Goal: Task Accomplishment & Management: Complete application form

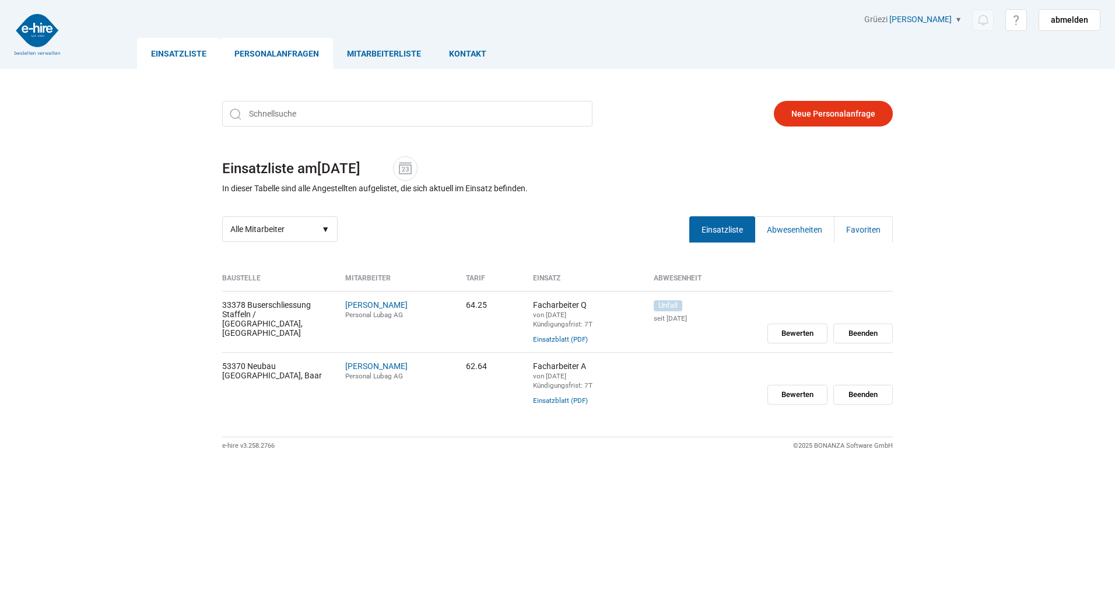
click at [270, 50] on link "Personalanfragen" at bounding box center [276, 53] width 113 height 31
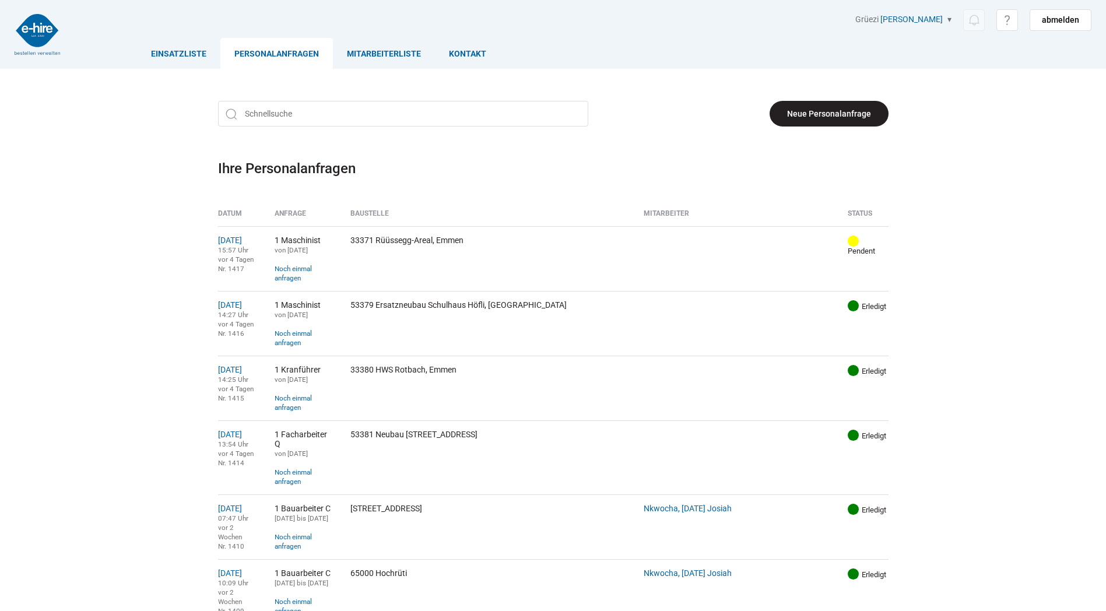
click at [836, 121] on link "Neue Personalanfrage" at bounding box center [829, 114] width 119 height 26
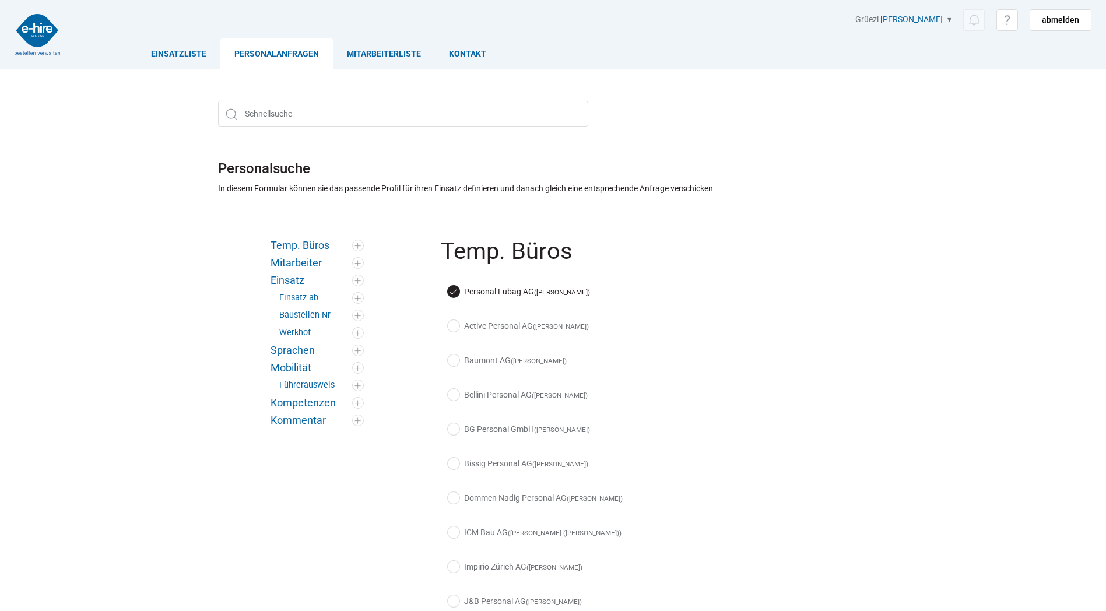
click at [269, 53] on link "Personalanfragen" at bounding box center [276, 53] width 113 height 31
click at [298, 56] on link "Personalanfragen" at bounding box center [276, 53] width 113 height 31
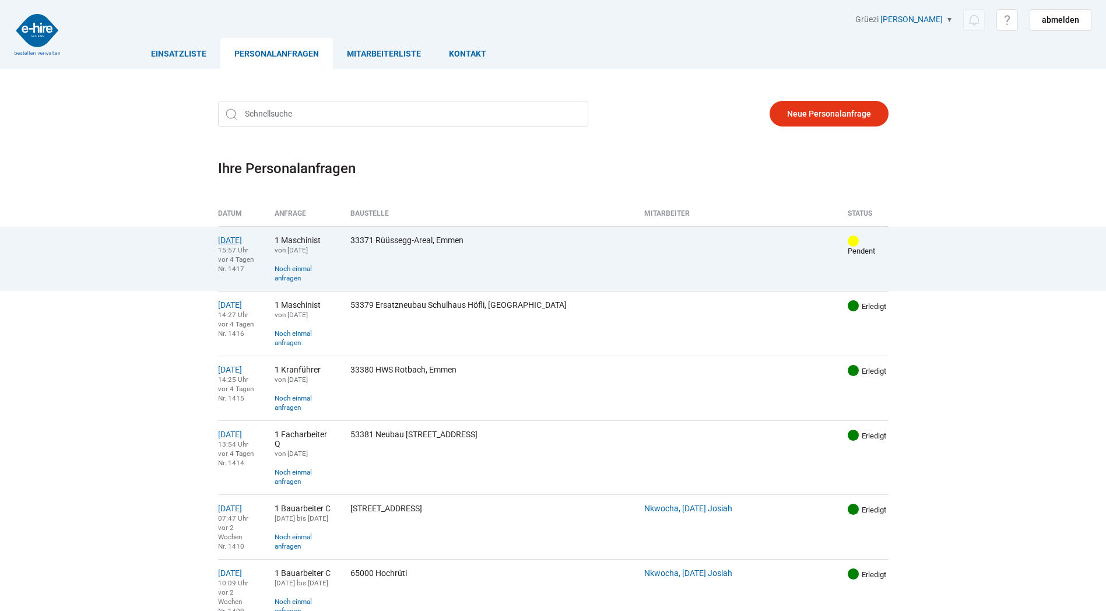
click at [242, 243] on link "07.08.2025" at bounding box center [230, 240] width 24 height 9
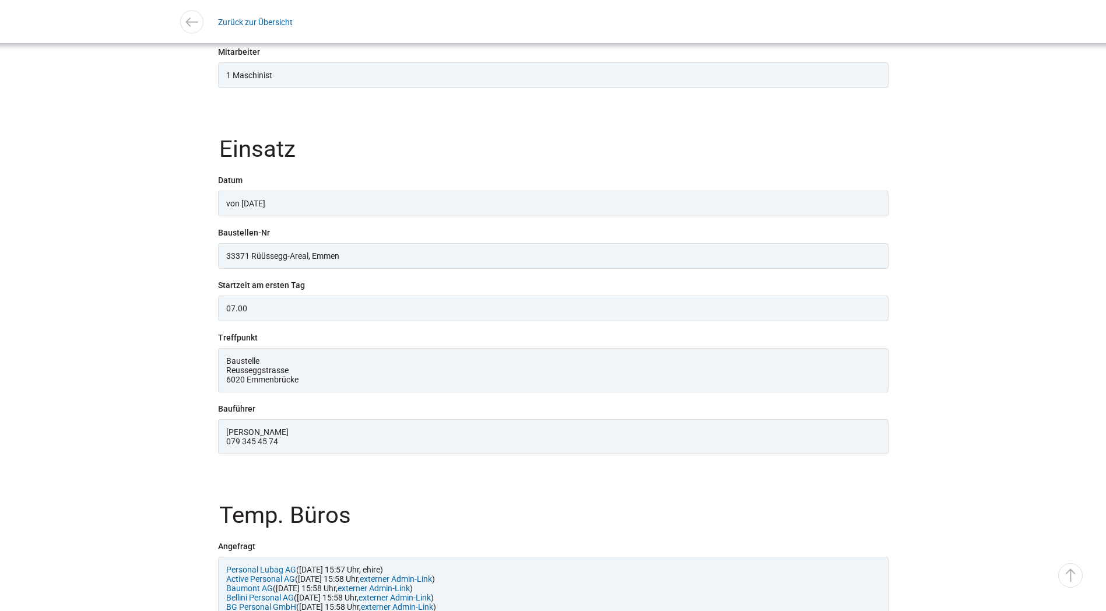
scroll to position [975, 0]
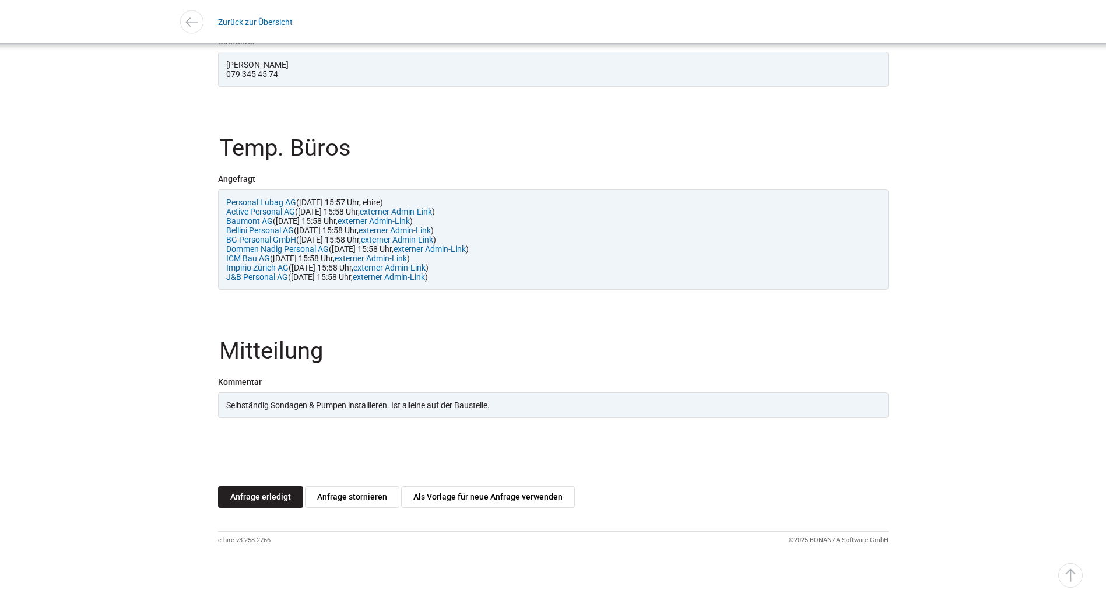
click at [279, 500] on link "Anfrage erledigt" at bounding box center [260, 497] width 85 height 22
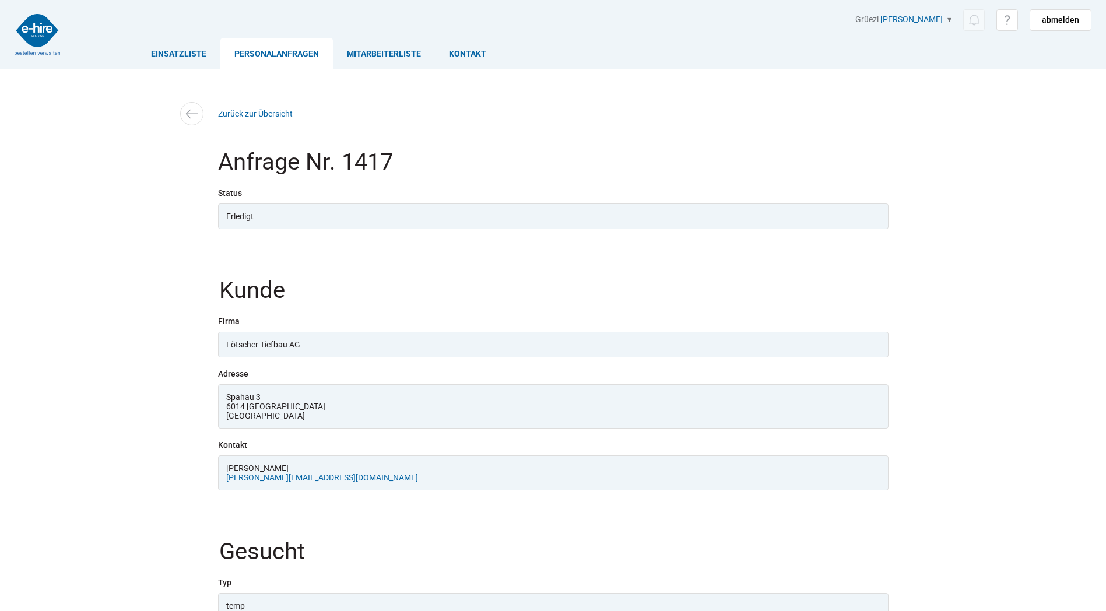
click at [271, 47] on link "Personalanfragen" at bounding box center [276, 53] width 113 height 31
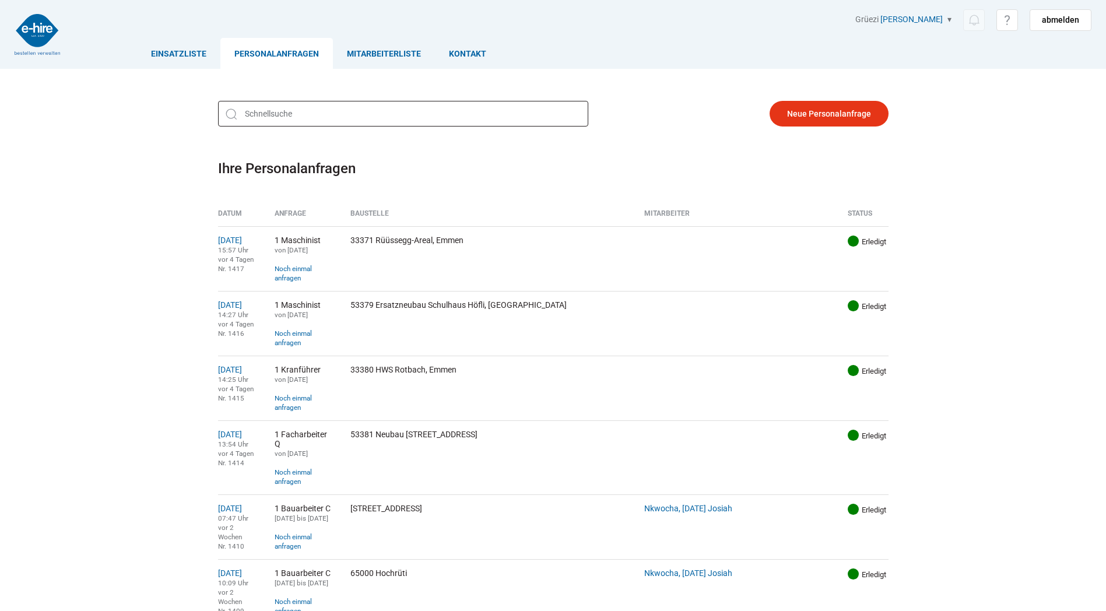
click at [326, 115] on input "text" at bounding box center [403, 114] width 370 height 26
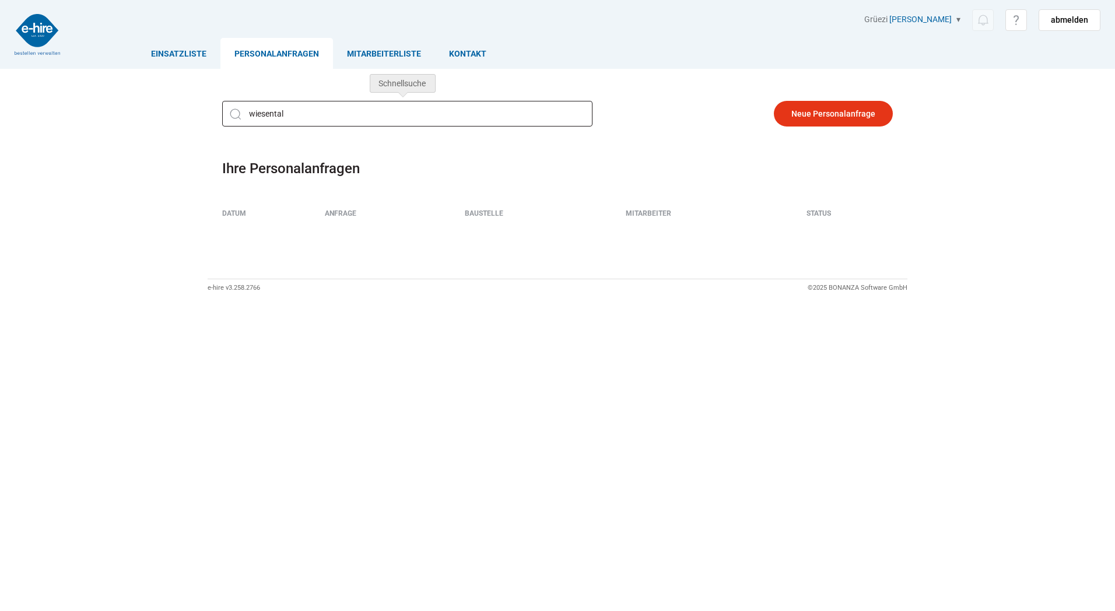
type input "wiesental"
click at [300, 49] on link "Personalanfragen" at bounding box center [276, 53] width 113 height 31
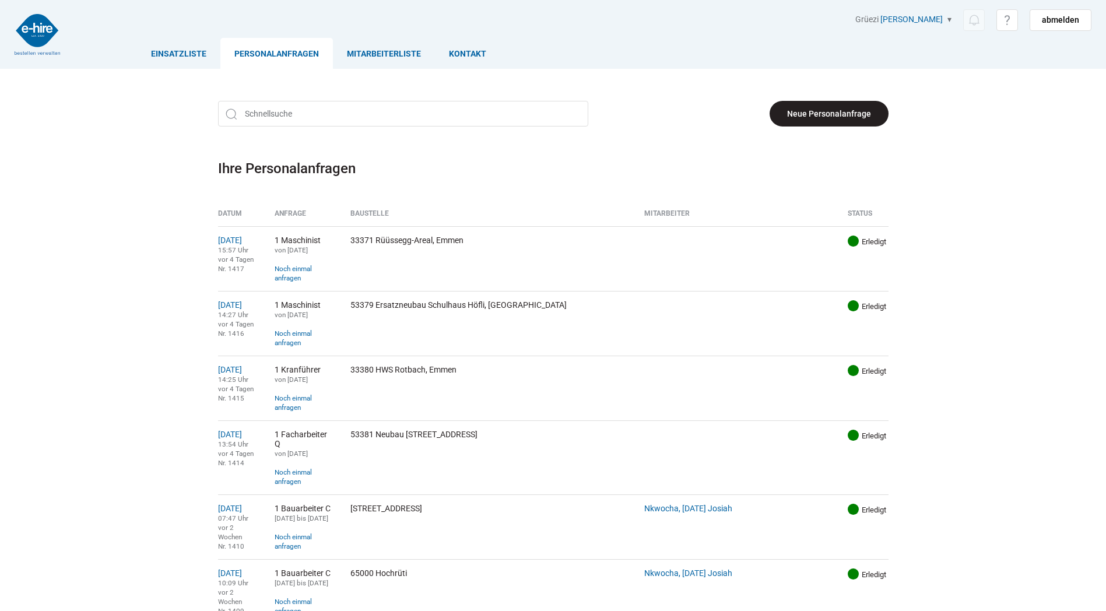
click at [816, 120] on link "Neue Personalanfrage" at bounding box center [829, 114] width 119 height 26
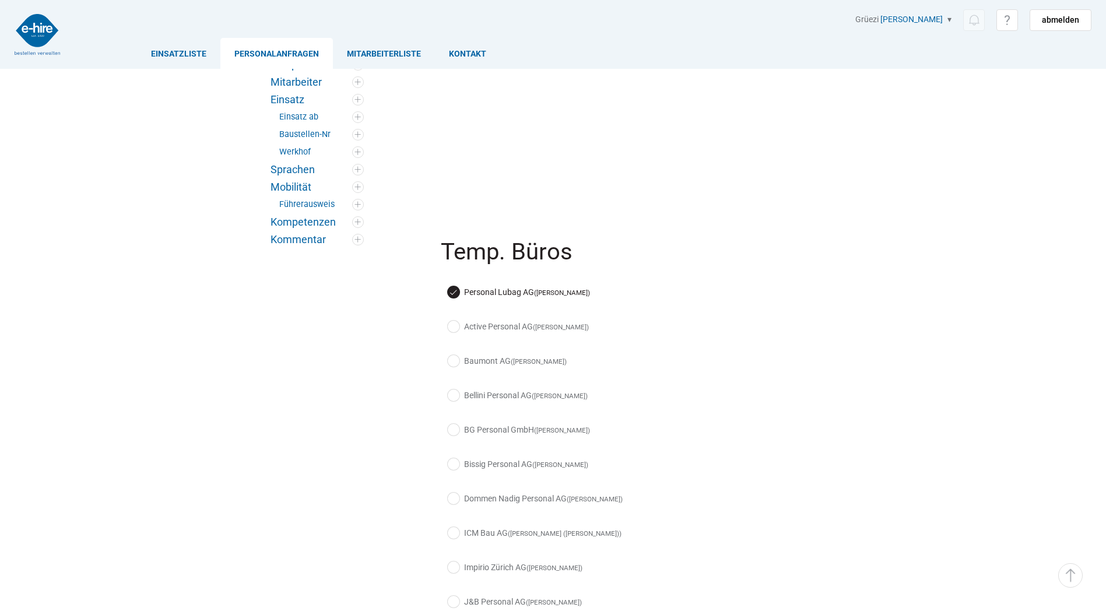
scroll to position [175, 0]
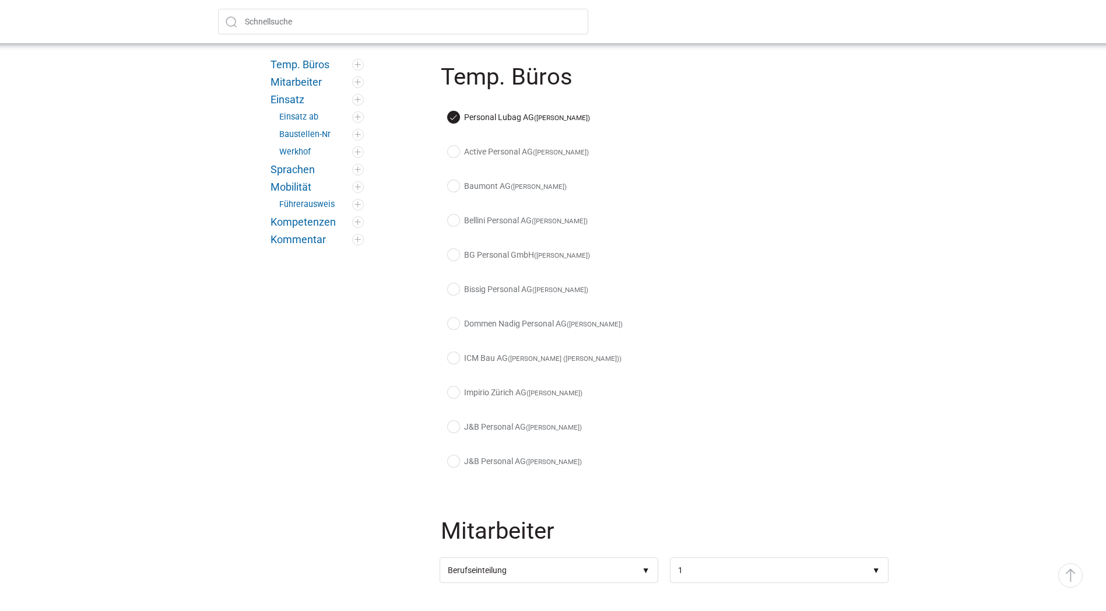
click at [455, 150] on label "Active Personal AG ([PERSON_NAME])" at bounding box center [518, 152] width 141 height 12
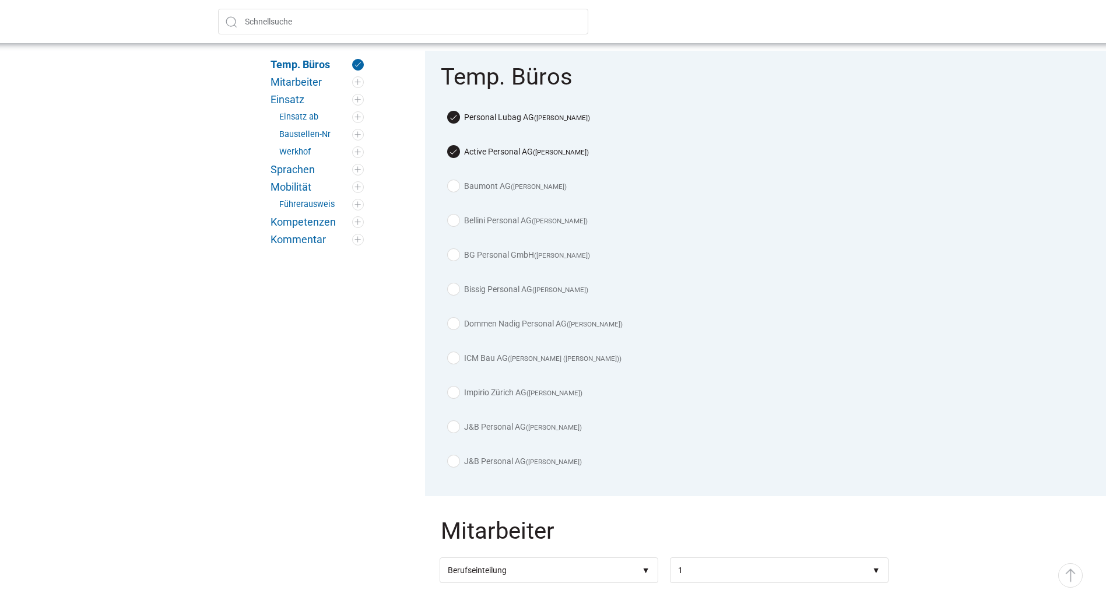
click at [454, 153] on label "Active Personal AG (Débora Freimüller)" at bounding box center [518, 152] width 141 height 12
checkbox input "false"
click at [455, 186] on label "Baumont AG (Arben Ibrahimi)" at bounding box center [507, 186] width 119 height 12
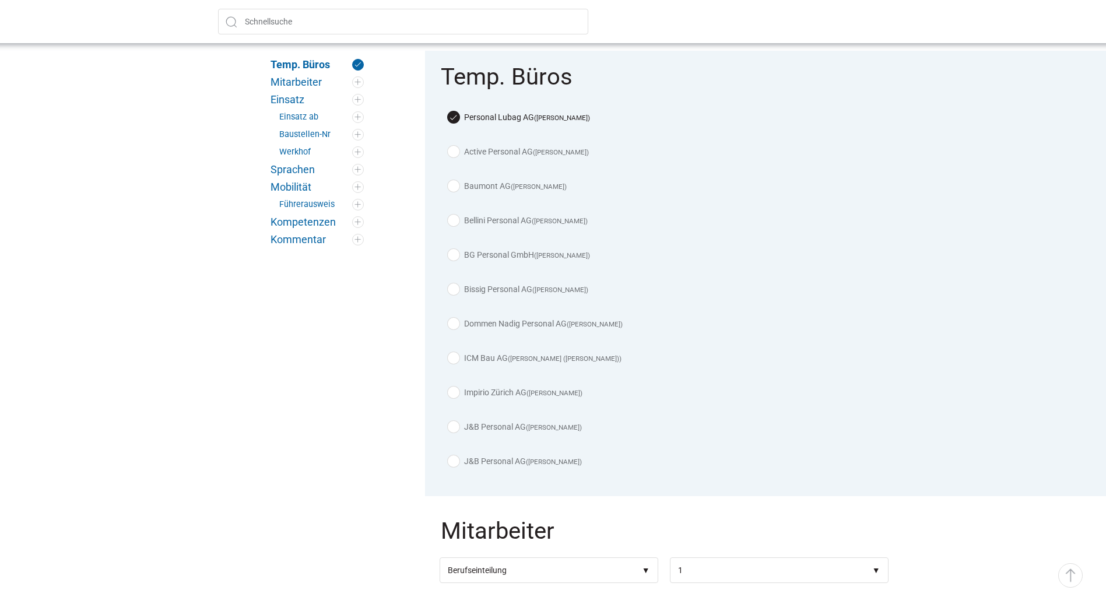
checkbox input "true"
click at [456, 212] on div "Bellini Personal AG ([PERSON_NAME])" at bounding box center [664, 223] width 449 height 34
click at [456, 219] on label "Bellini Personal AG ([PERSON_NAME])" at bounding box center [518, 221] width 140 height 12
click at [456, 217] on label "Bellini Personal AG ([PERSON_NAME])" at bounding box center [518, 221] width 140 height 12
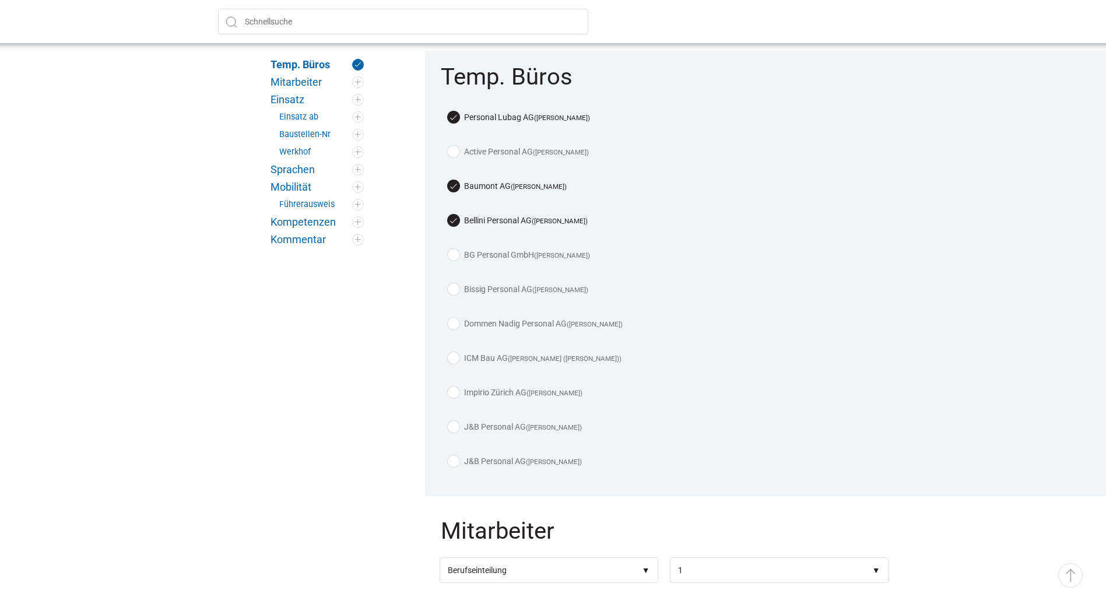
checkbox input "false"
click at [452, 254] on label "BG Personal GmbH ([PERSON_NAME])" at bounding box center [519, 255] width 142 height 12
checkbox input "true"
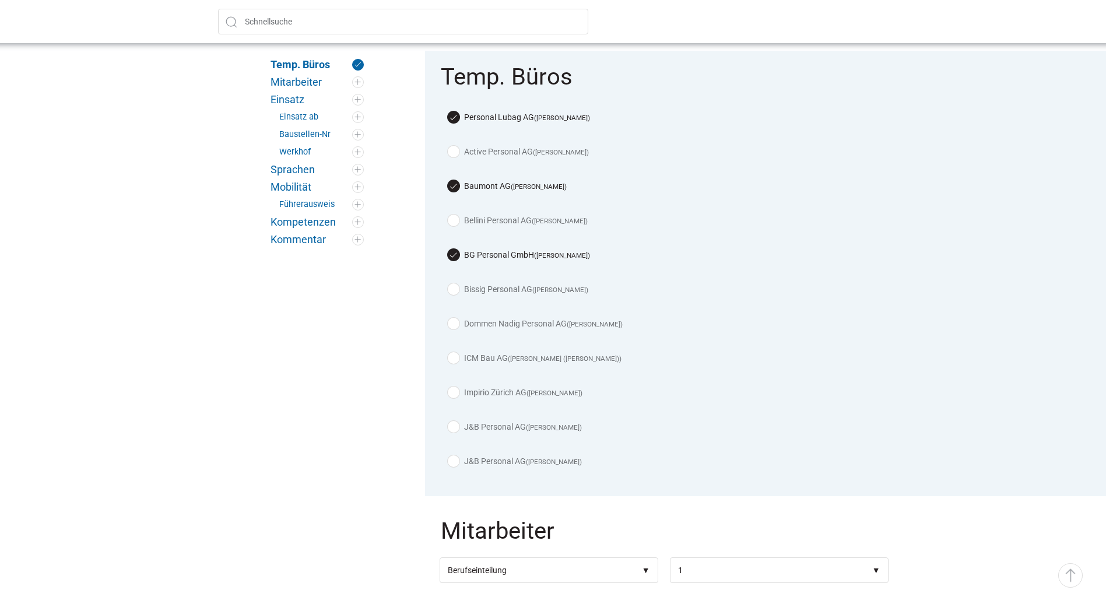
click at [449, 289] on label "Bissig Personal AG ([PERSON_NAME])" at bounding box center [518, 289] width 140 height 12
checkbox input "true"
click at [448, 322] on label "Dommen [PERSON_NAME] Personal AG ([PERSON_NAME])" at bounding box center [535, 324] width 175 height 12
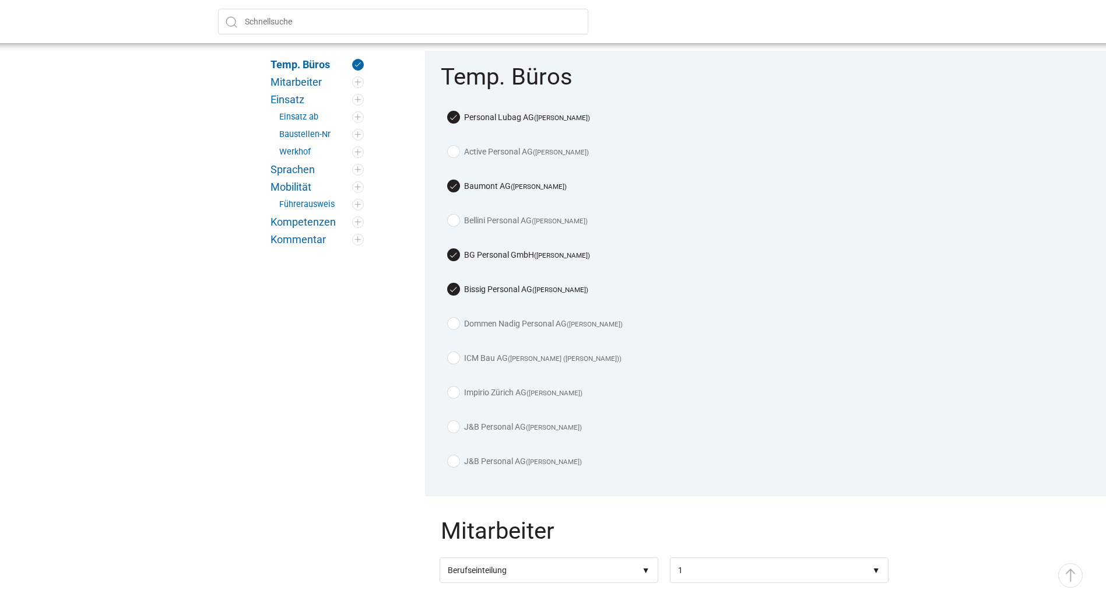
checkbox input "true"
click at [446, 357] on div "ICM Bau AG ([PERSON_NAME] (Josi))" at bounding box center [664, 361] width 449 height 34
click at [449, 353] on label "ICM Bau AG ([PERSON_NAME] (Josi))" at bounding box center [535, 358] width 174 height 12
checkbox input "true"
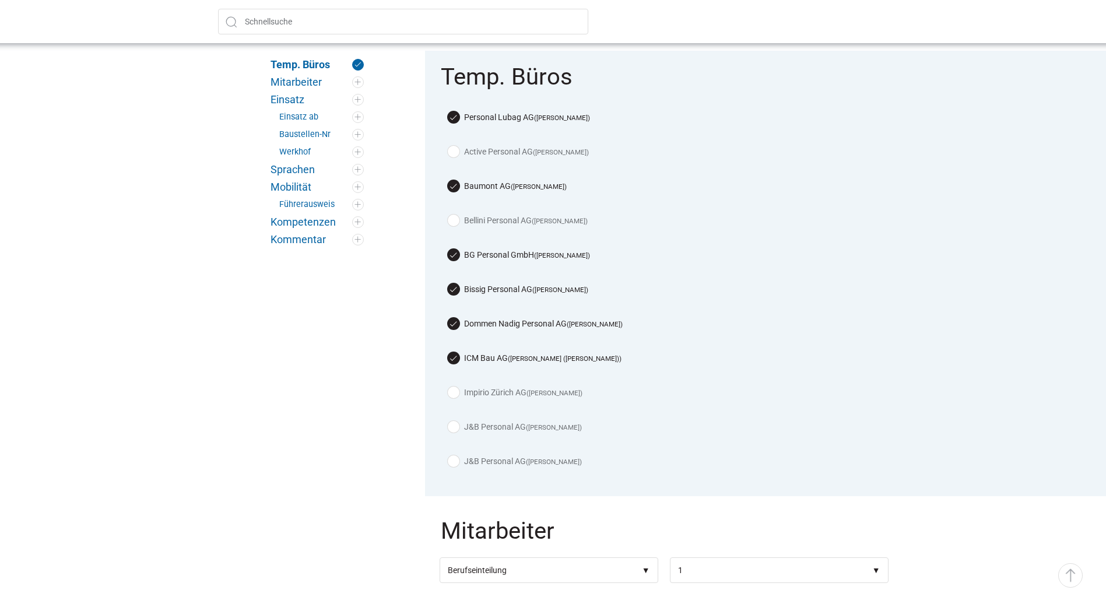
click at [451, 396] on div "Impirio Zürich AG ([PERSON_NAME])" at bounding box center [664, 395] width 449 height 34
click at [454, 421] on label "J&B Personal AG ([PERSON_NAME])" at bounding box center [515, 427] width 134 height 12
checkbox input "true"
click at [452, 461] on label "J&B Personal AG ([PERSON_NAME])" at bounding box center [515, 461] width 134 height 12
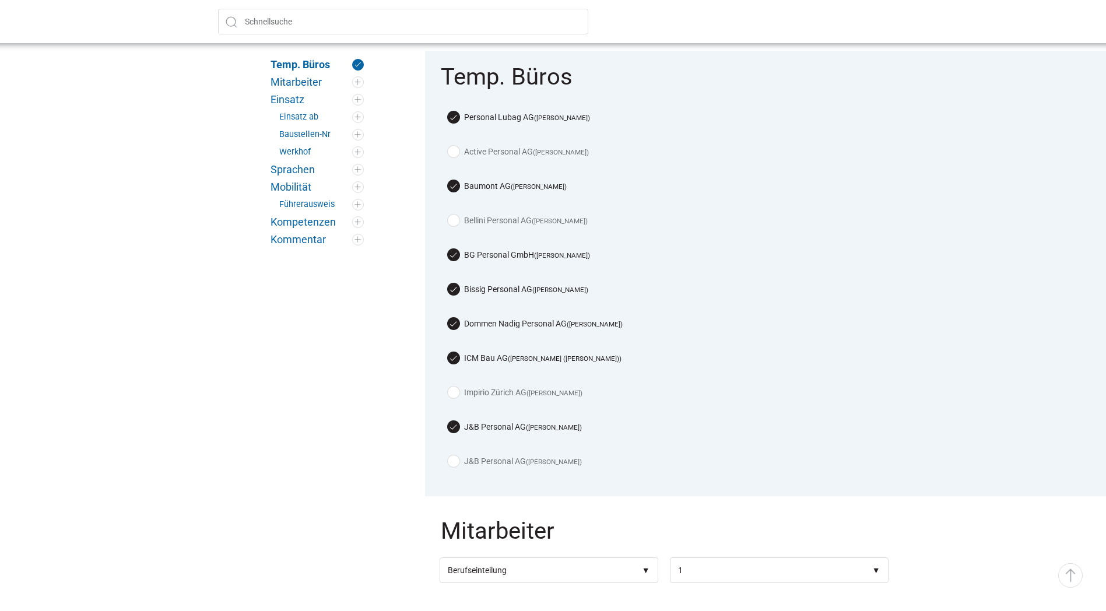
checkbox input "true"
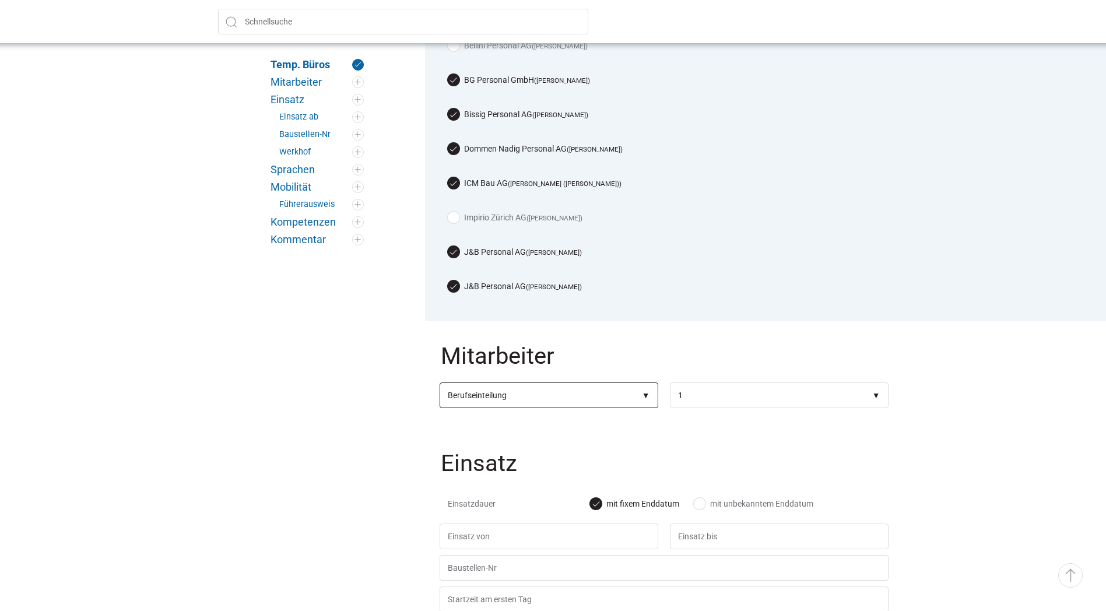
click at [647, 395] on select"] "Berufseinteilung Bauarbeiter C Bauarbeiter B Facharbeiter A Facharbeiter Q Vora…" at bounding box center [549, 395] width 219 height 26
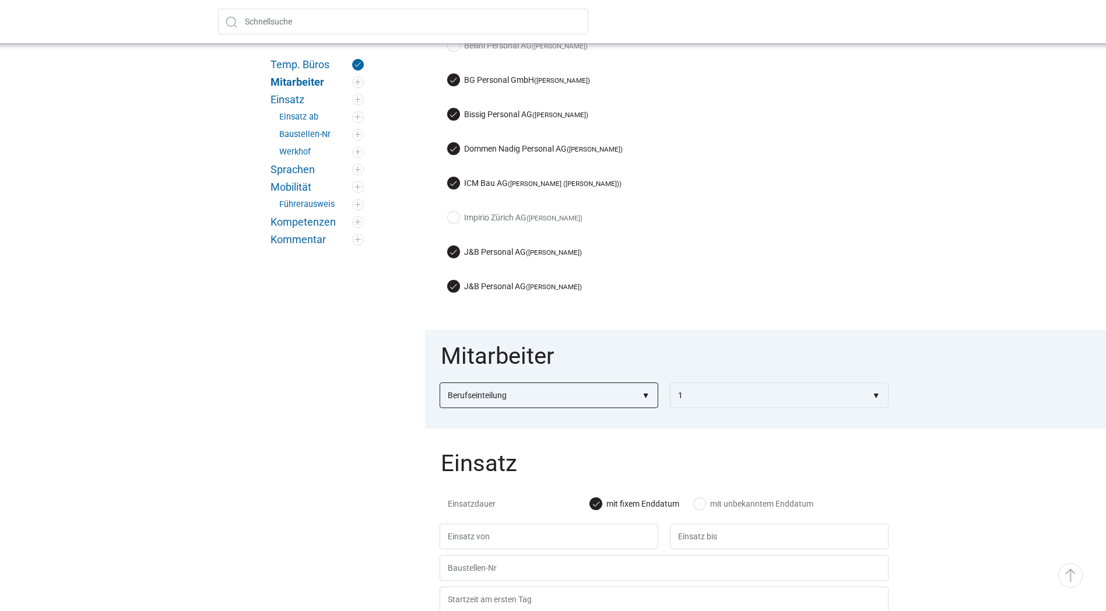
select select"] "Bauarbeiter B"
click at [440, 382] on select"] "Berufseinteilung Bauarbeiter C Bauarbeiter B Facharbeiter A Facharbeiter Q Vora…" at bounding box center [549, 395] width 219 height 26
click at [456, 212] on label "Impirio Zürich AG ([PERSON_NAME])" at bounding box center [515, 218] width 135 height 12
checkbox input "true"
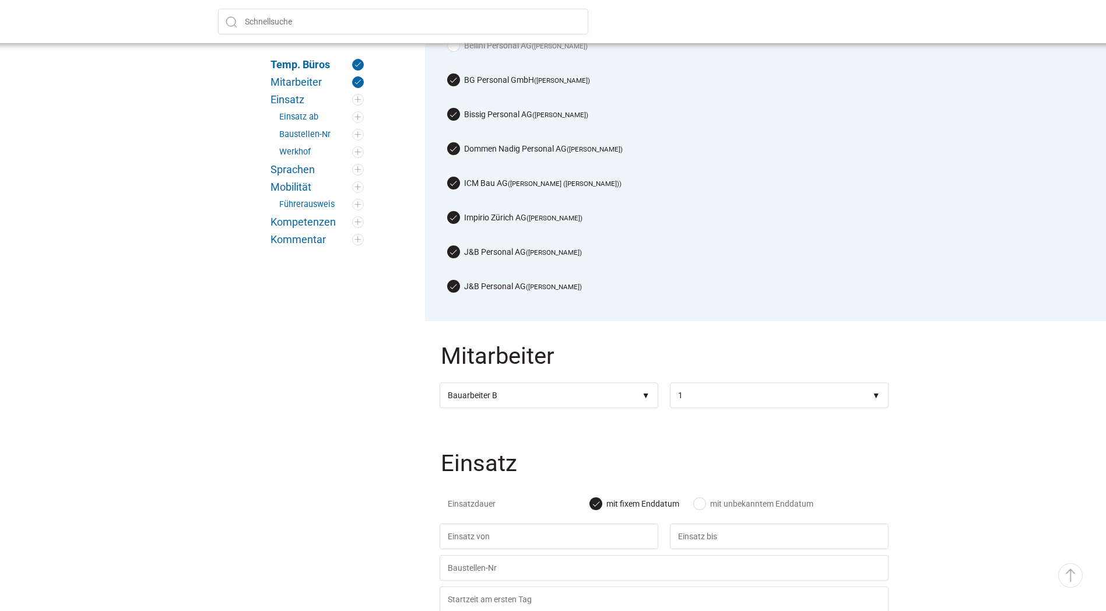
scroll to position [466, 0]
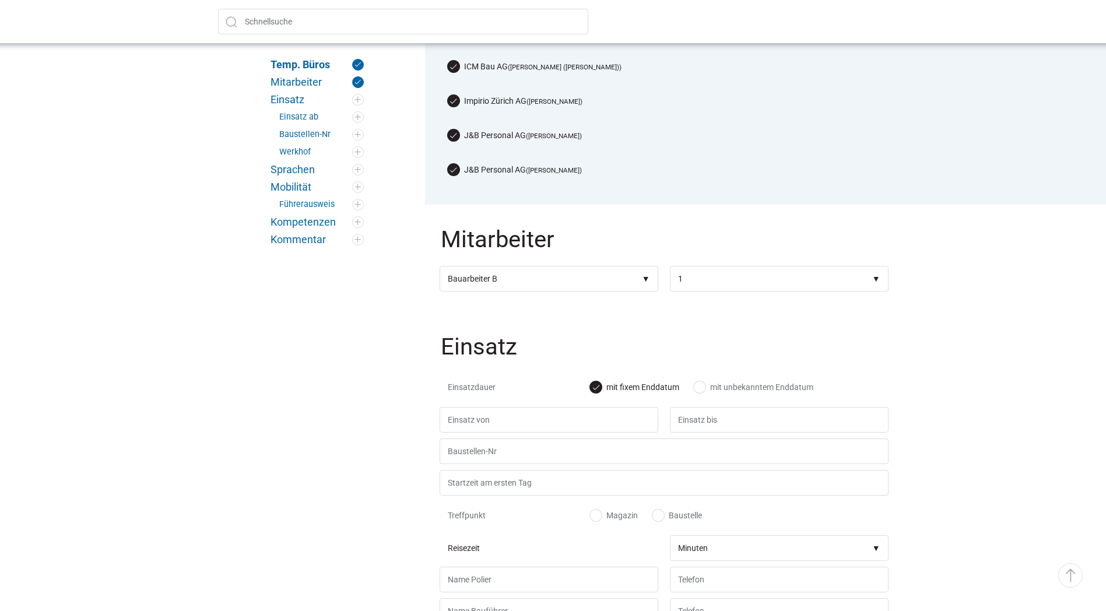
click at [704, 381] on label "mit unbekanntem Enddatum" at bounding box center [754, 387] width 120 height 12
radio input "true"
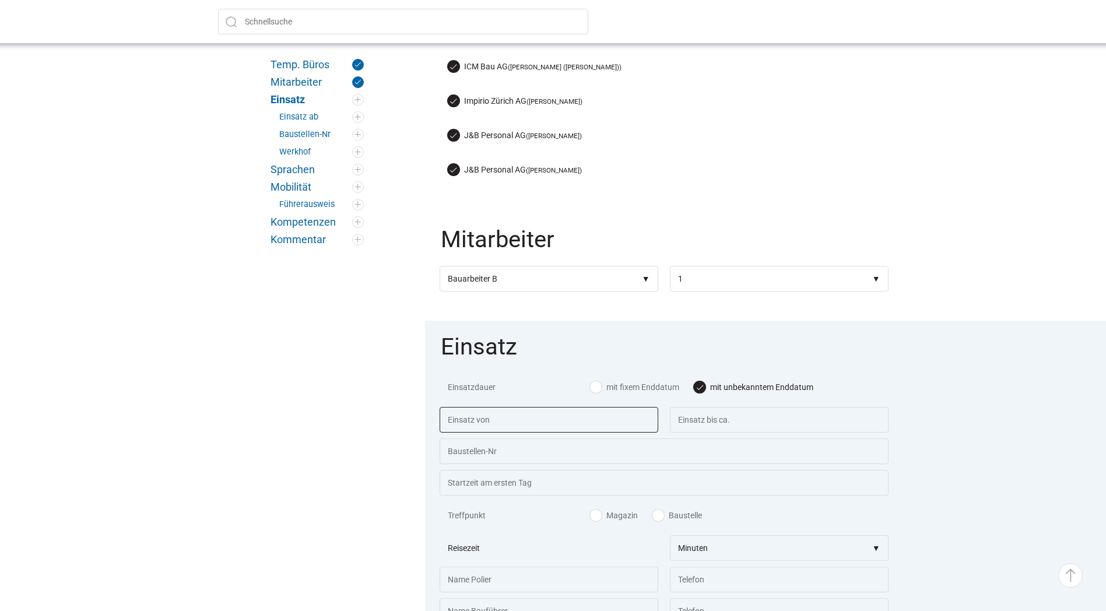
click at [613, 409] on input "text" at bounding box center [549, 420] width 219 height 26
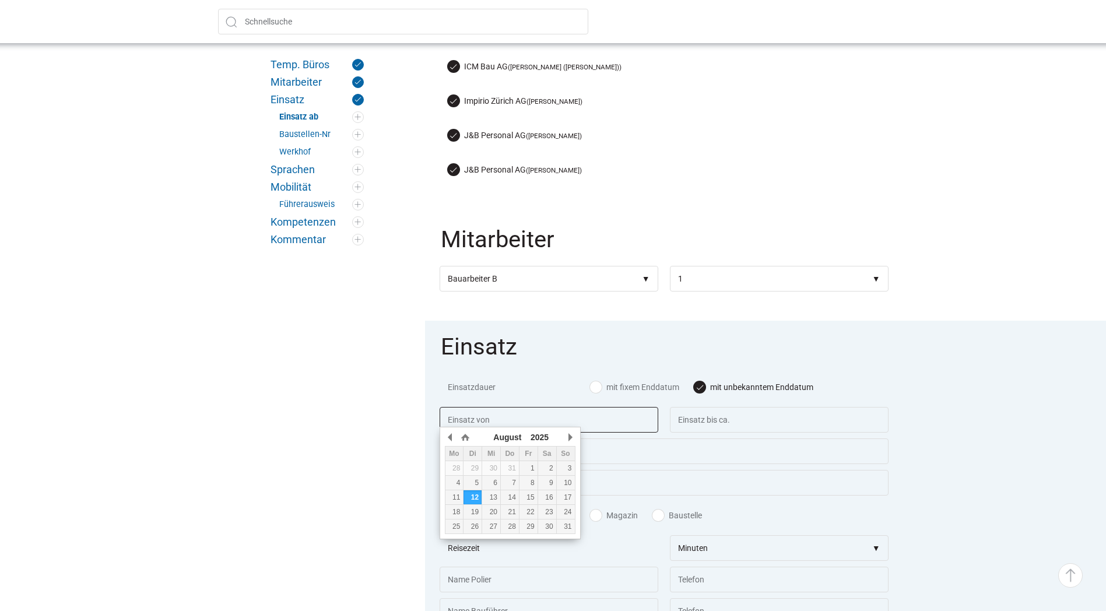
click at [494, 495] on div "13" at bounding box center [491, 497] width 18 height 8
type input "13.08.2025"
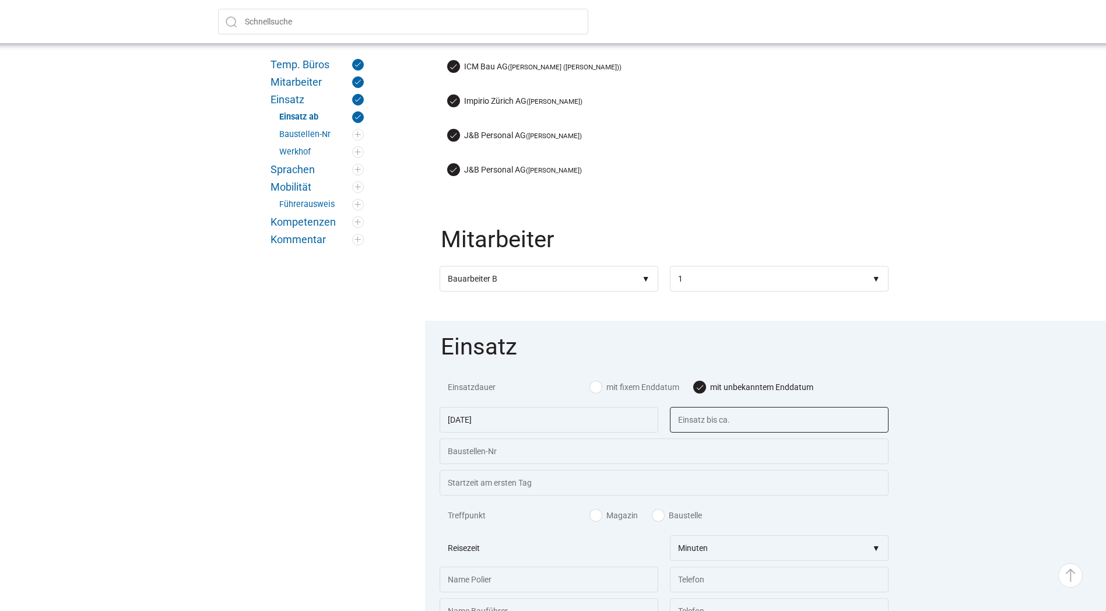
click at [746, 417] on input "text" at bounding box center [779, 420] width 219 height 26
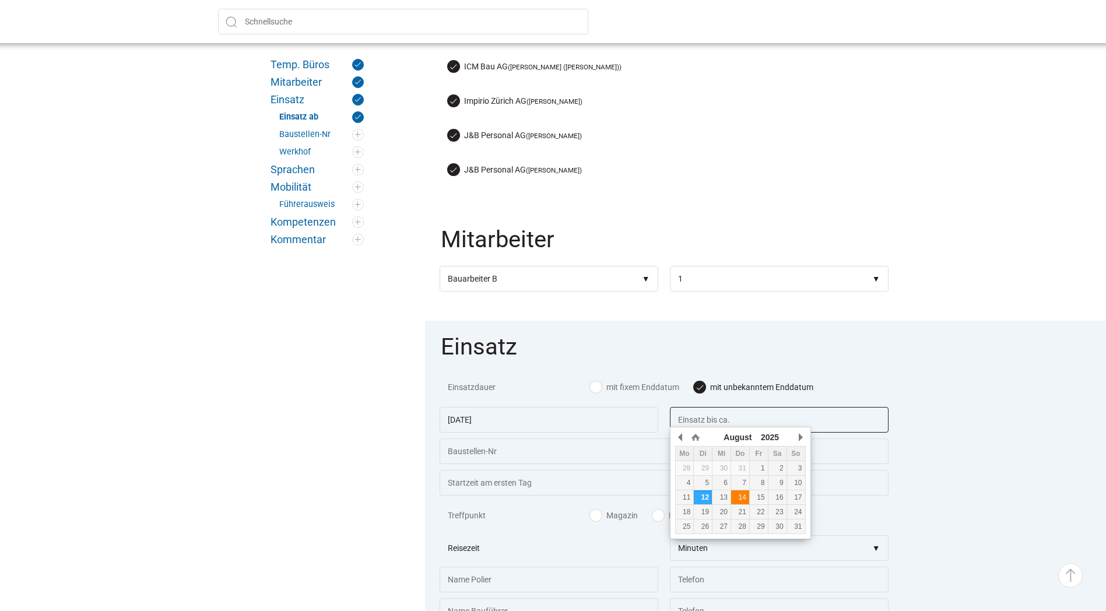
click at [737, 496] on div "14" at bounding box center [740, 497] width 18 height 8
type input "[DATE]"
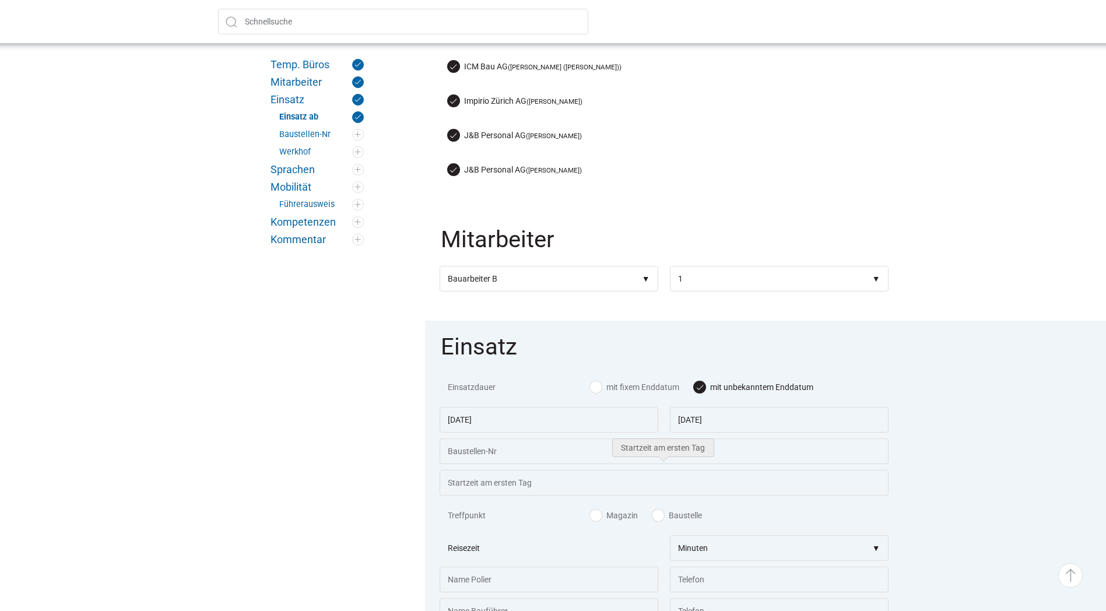
scroll to position [583, 0]
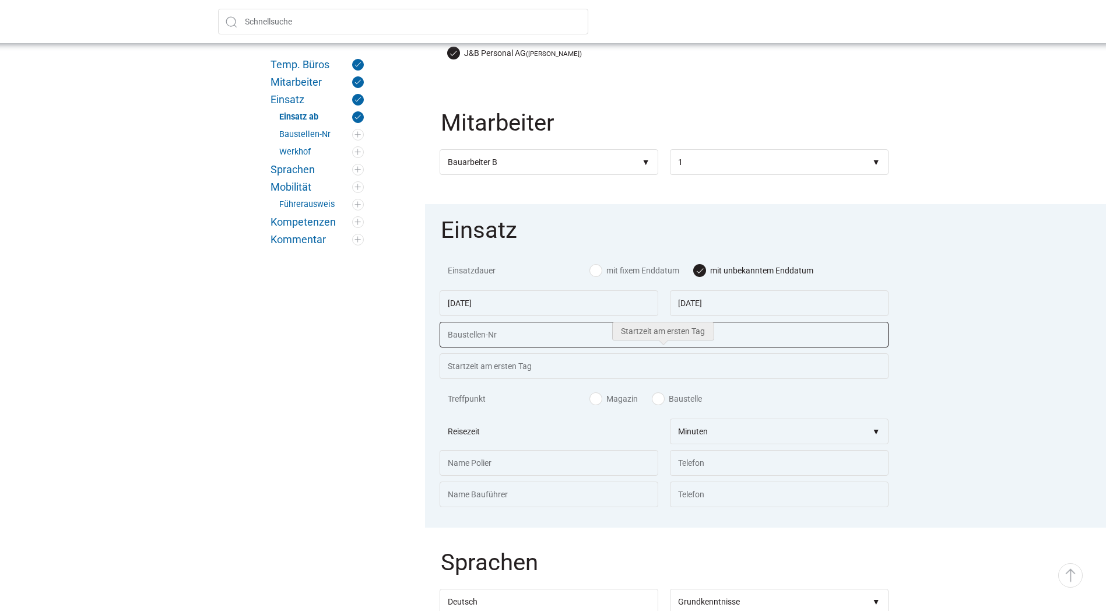
click at [517, 333] on input "text" at bounding box center [664, 335] width 449 height 26
paste input "53370"
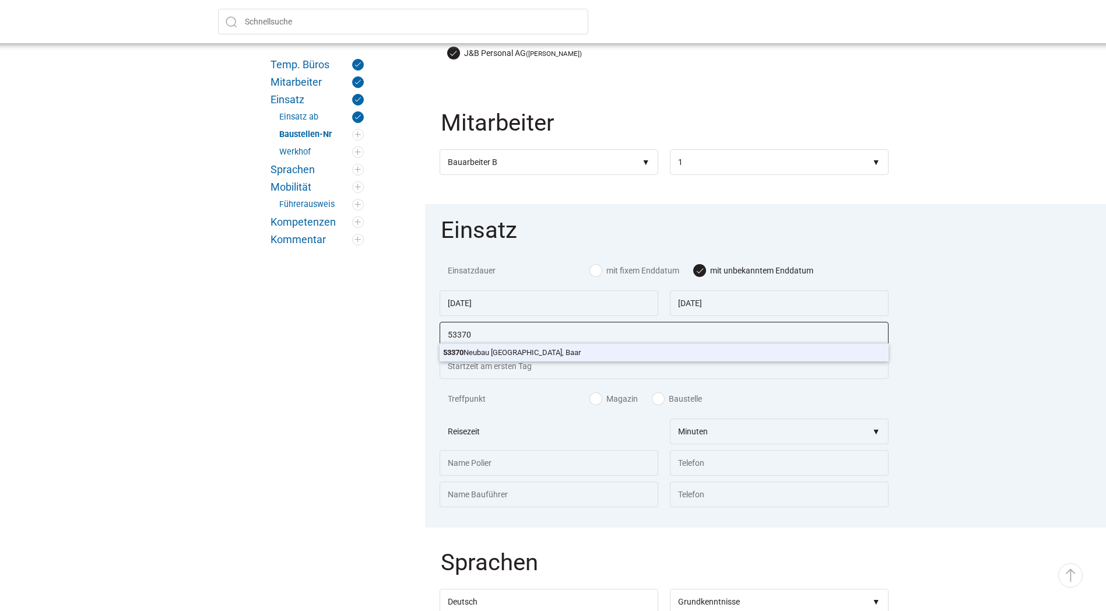
type input "53370 Neubau Schule Wiesental, Baar"
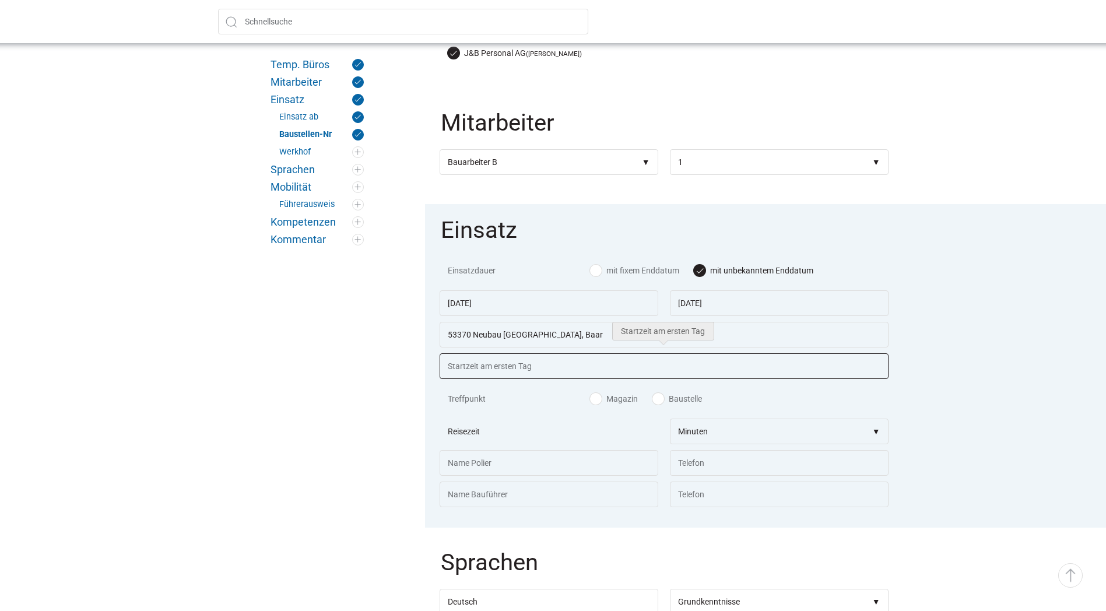
click at [561, 366] on input "text" at bounding box center [664, 366] width 449 height 26
type input "07.00 Uhr"
click at [656, 397] on label "Baustelle" at bounding box center [677, 399] width 50 height 12
radio input "true"
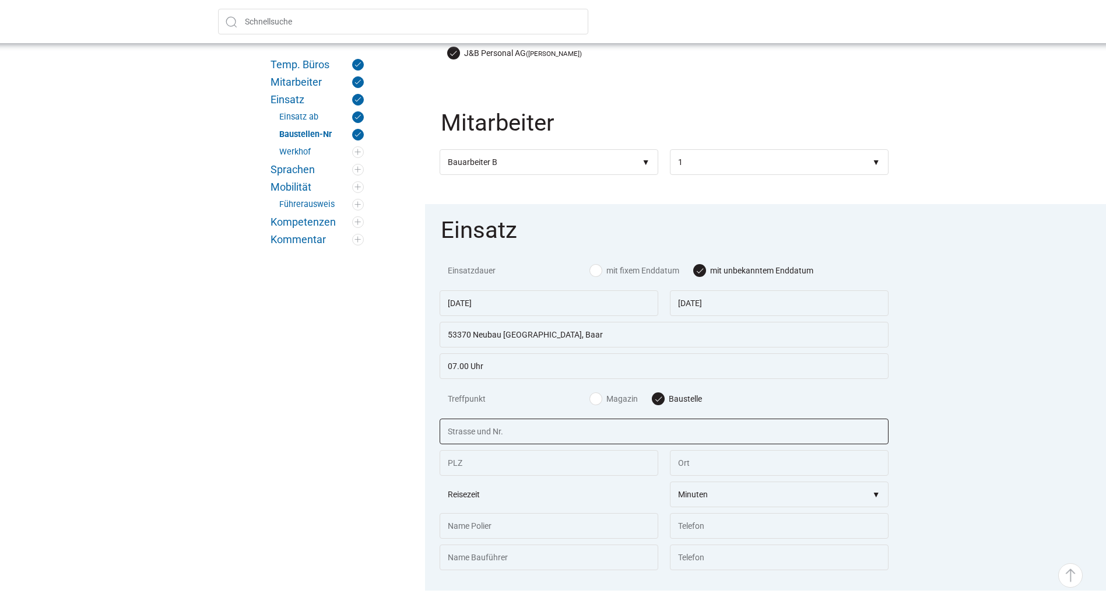
click at [465, 432] on input "text" at bounding box center [664, 432] width 449 height 26
paste input "Sonnackerstrasse, 6340 Baar"
type input "Sonnackerstrasse, 6340 Baar"
drag, startPoint x: 451, startPoint y: 461, endPoint x: 462, endPoint y: 460, distance: 11.7
click at [451, 461] on input "text" at bounding box center [549, 463] width 219 height 26
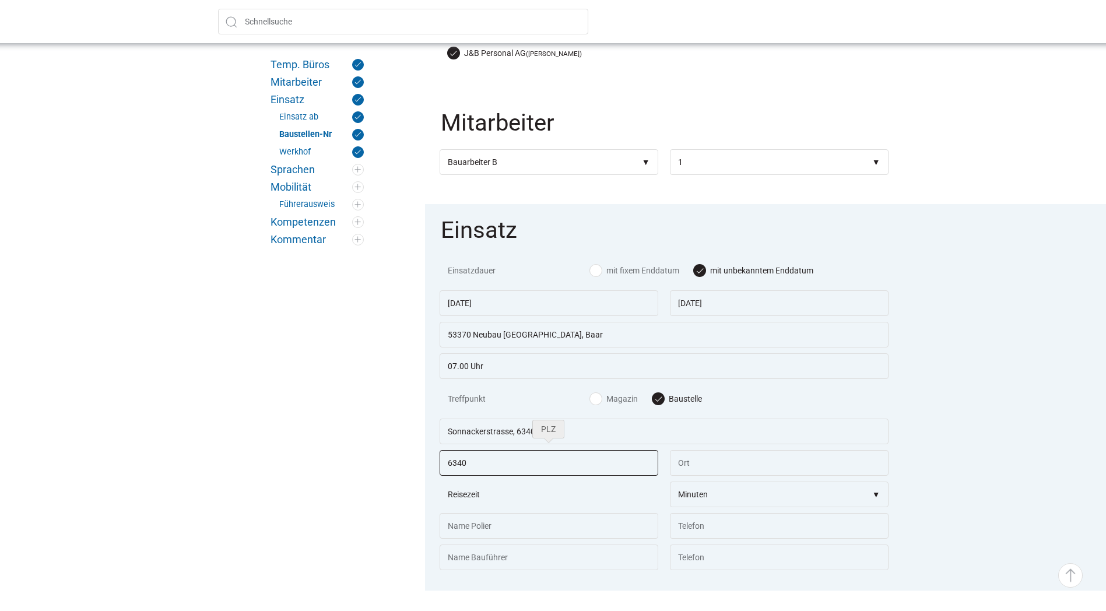
type input "6340"
type input "Baar"
drag, startPoint x: 519, startPoint y: 427, endPoint x: 602, endPoint y: 431, distance: 83.5
click at [602, 431] on input "Sonnackerstrasse, 6340 Baar" at bounding box center [664, 432] width 449 height 26
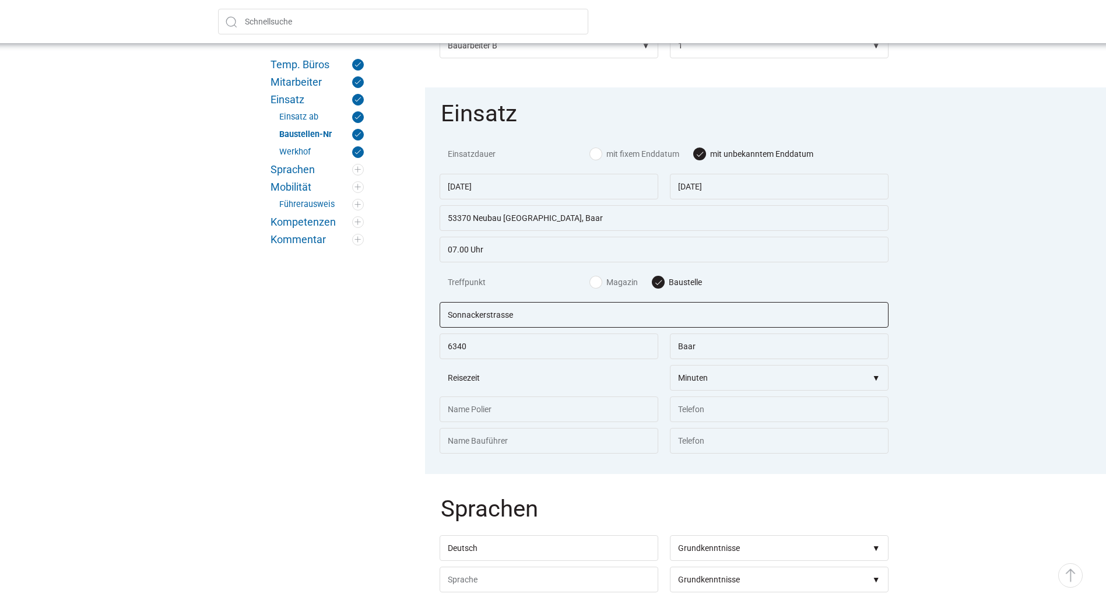
type input "Sonnackerstrasse"
drag, startPoint x: 876, startPoint y: 377, endPoint x: 866, endPoint y: 380, distance: 10.3
click at [876, 377] on select"] "Minuten 5 10 15 20 25 30 35 40 45 50 55 60 65 70 75 80 85 90 95 100 105 110 115…" at bounding box center [779, 378] width 219 height 26
select select"] "30"
click at [670, 365] on select"] "Minuten 5 10 15 20 25 30 35 40 45 50 55 60 65 70 75 80 85 90 95 100 105 110 115…" at bounding box center [779, 378] width 219 height 26
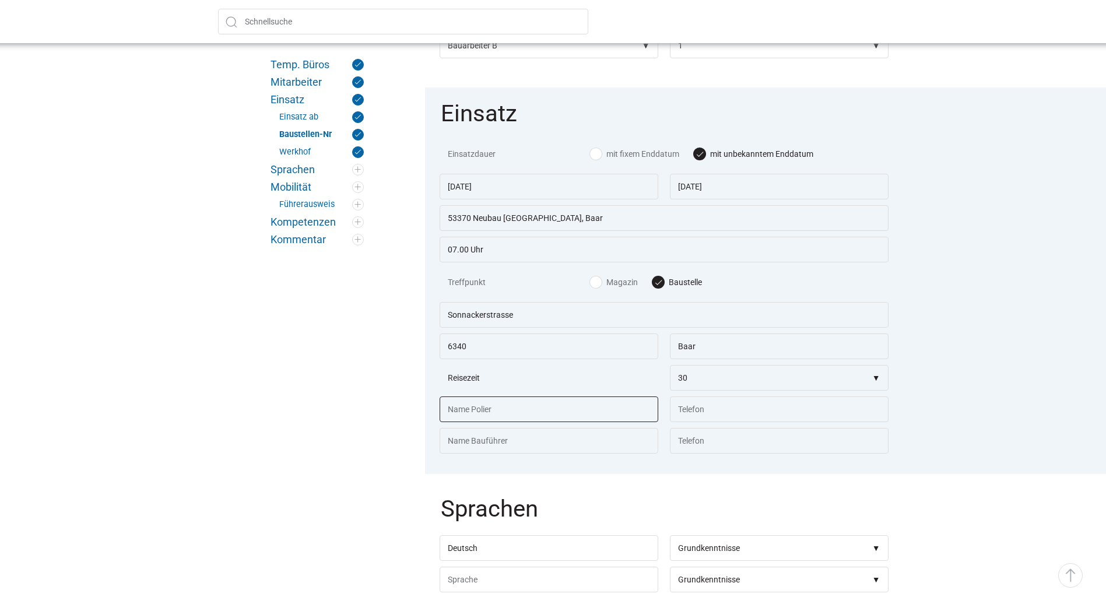
click at [546, 413] on input "text" at bounding box center [549, 409] width 219 height 26
type input "Bieri Roland"
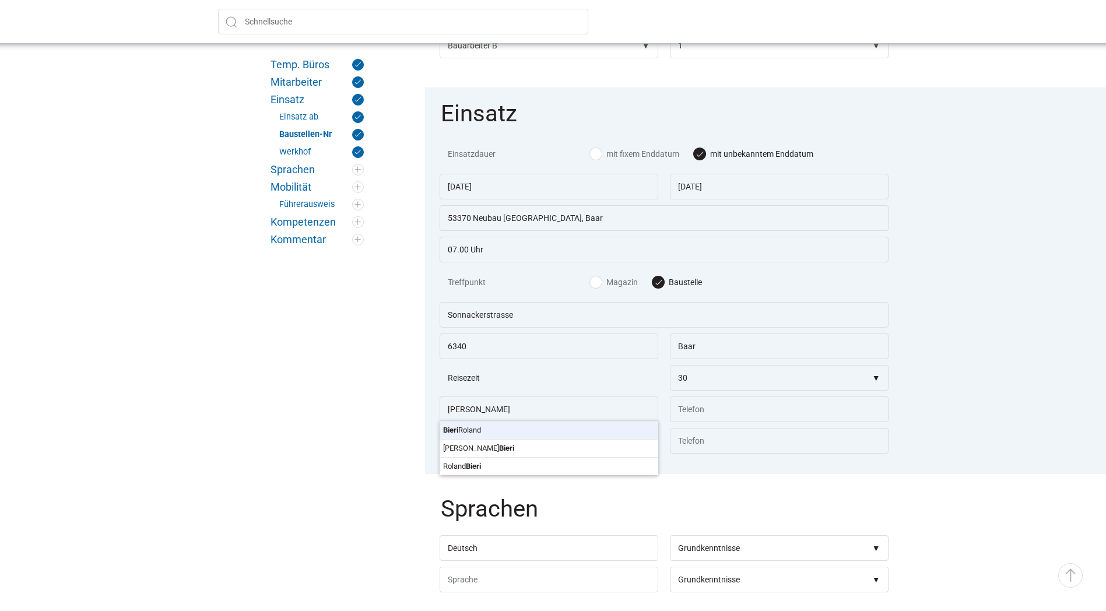
type input "079 958 36 91"
click at [491, 451] on input "text" at bounding box center [549, 441] width 219 height 26
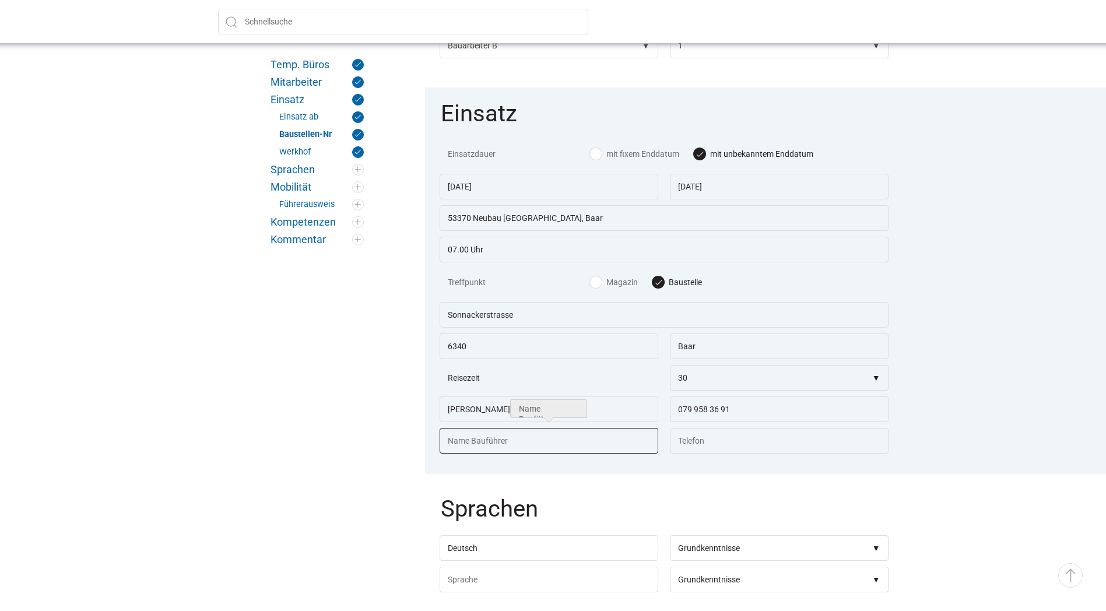
click at [472, 443] on input "text" at bounding box center [549, 441] width 219 height 26
type input "Ardian Ibrahimi"
type input "079 916 04 76"
drag, startPoint x: 515, startPoint y: 405, endPoint x: 378, endPoint y: 395, distance: 137.9
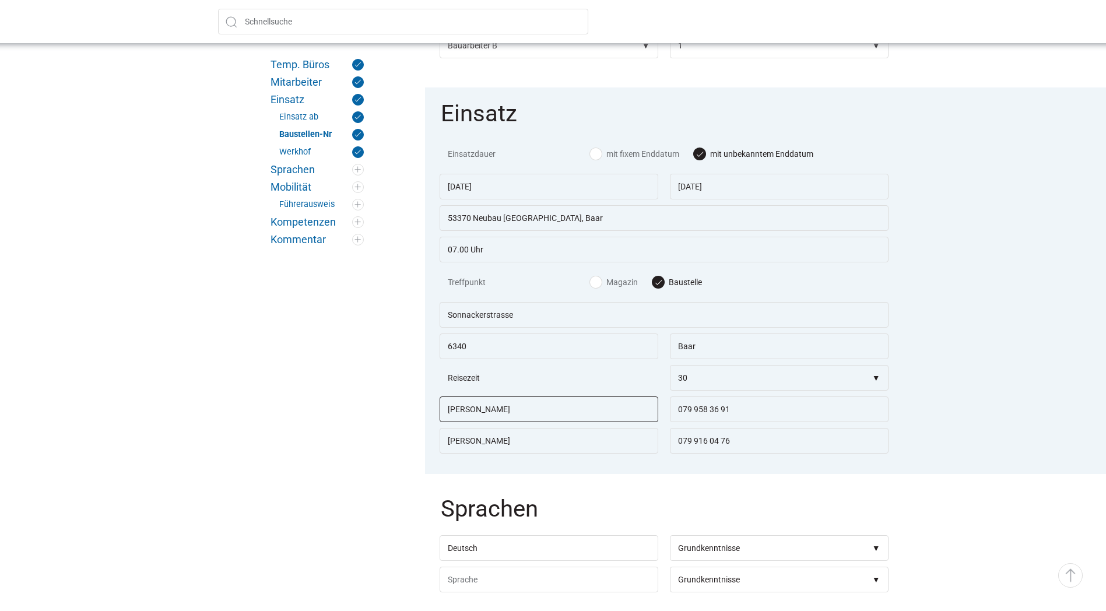
click at [388, 396] on div "Temp. Büros Mitarbeiter Einsatz Einsatz ab Baustellen-Nr Werkhof Sprachen Mobil…" at bounding box center [553, 392] width 700 height 1732
type input "m"
type input "o"
drag, startPoint x: 491, startPoint y: 409, endPoint x: 405, endPoint y: 407, distance: 86.9
click at [405, 408] on div "Temp. Büros Mitarbeiter Einsatz Einsatz ab Baustellen-Nr Werkhof Sprachen Mobil…" at bounding box center [553, 392] width 700 height 1732
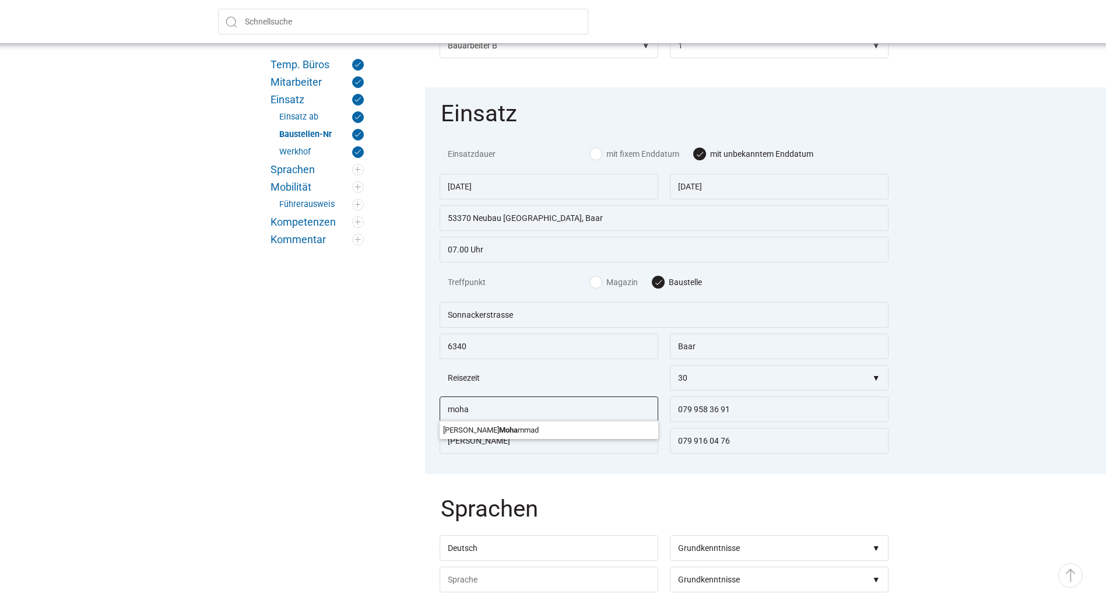
paste input "Mohamedali Abdurahman"
type input "Mohamedali Abdurahman"
click at [811, 412] on input "079 958 36 91" at bounding box center [779, 409] width 219 height 26
drag, startPoint x: 751, startPoint y: 409, endPoint x: 509, endPoint y: 395, distance: 242.9
click at [512, 333] on div "Mohamedali Abdurahman 079 958 36 91" at bounding box center [664, 333] width 449 height 0
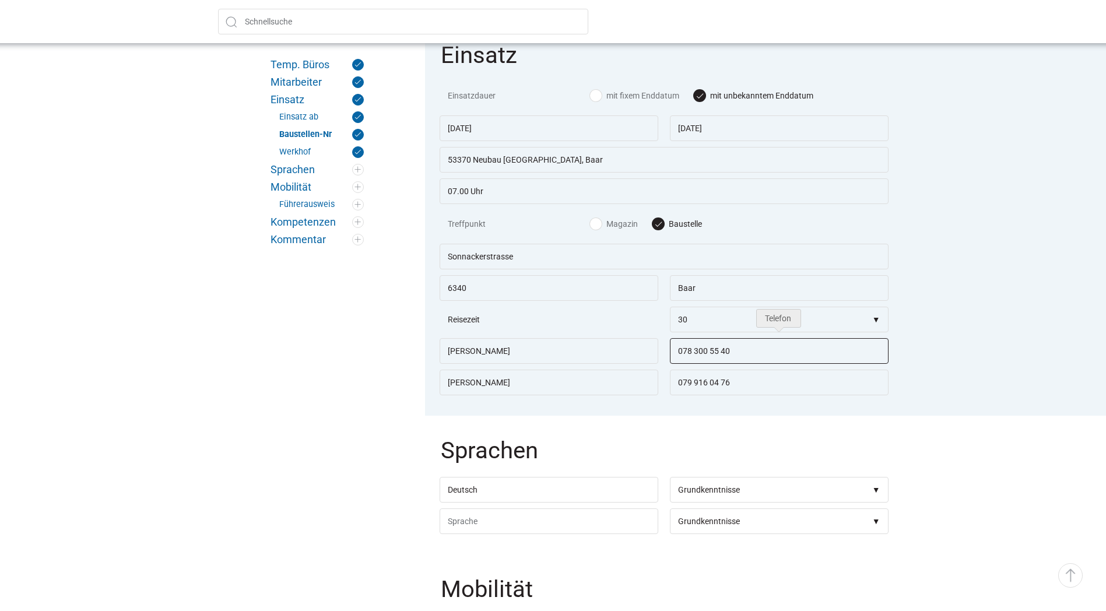
scroll to position [874, 0]
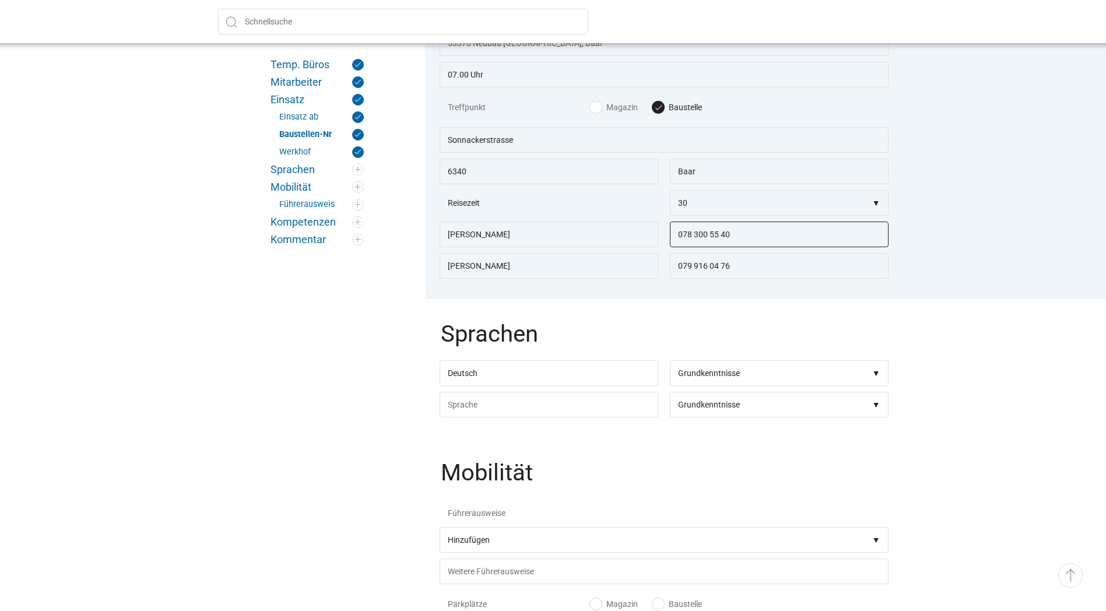
type input "078 300 55 40"
click at [802, 367] on select"] "Grundkenntnisse Gute Kenntnisse [PERSON_NAME] gute Kenntnisse Verhandlungssiche…" at bounding box center [779, 373] width 219 height 26
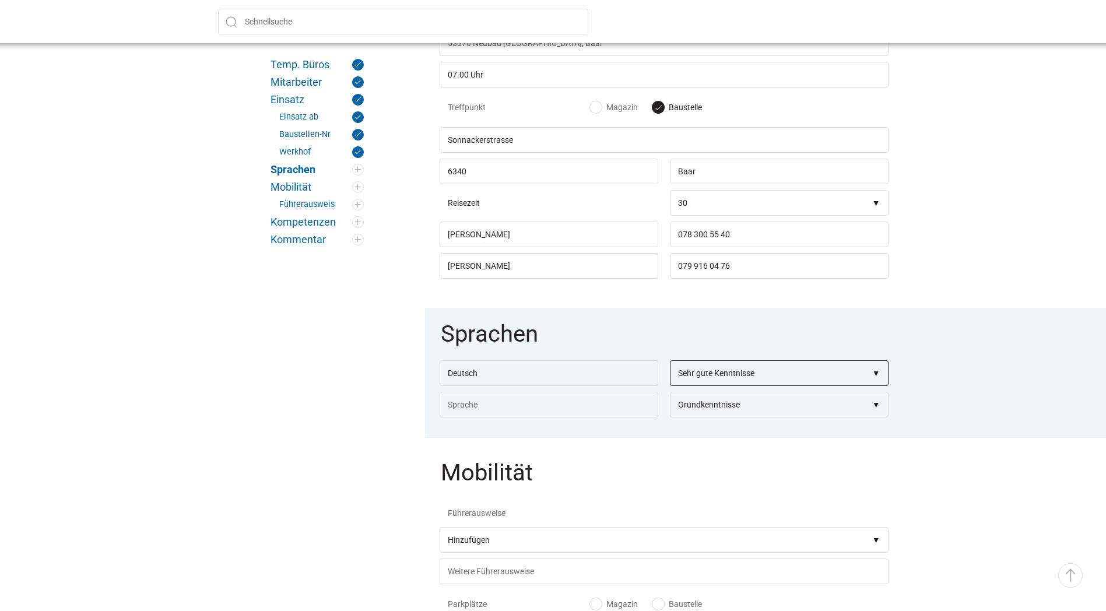
click at [670, 360] on select"] "Grundkenntnisse Gute Kenntnisse [PERSON_NAME] gute Kenntnisse Verhandlungssiche…" at bounding box center [779, 373] width 219 height 26
click at [737, 371] on select"] "Grundkenntnisse Gute Kenntnisse [PERSON_NAME] gute Kenntnisse Verhandlungssiche…" at bounding box center [779, 373] width 219 height 26
select select"] "Gute Kenntnisse;Sehr gute Kenntnisse;Verhandlungssicher;Muttersprache"
click at [670, 360] on select"] "Grundkenntnisse Gute Kenntnisse [PERSON_NAME] gute Kenntnisse Verhandlungssiche…" at bounding box center [779, 373] width 219 height 26
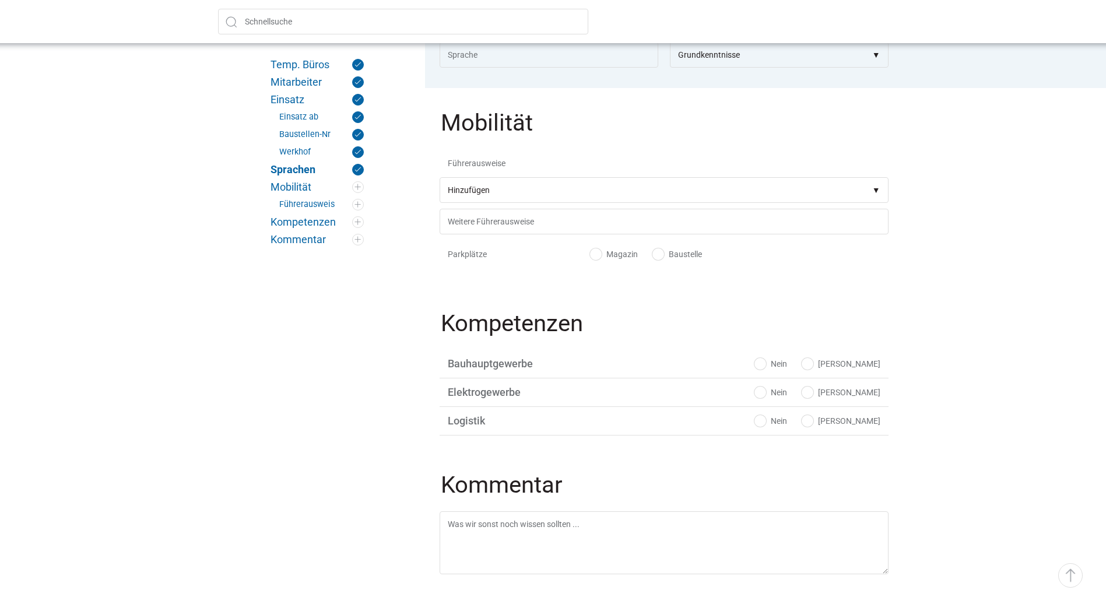
scroll to position [1361, 0]
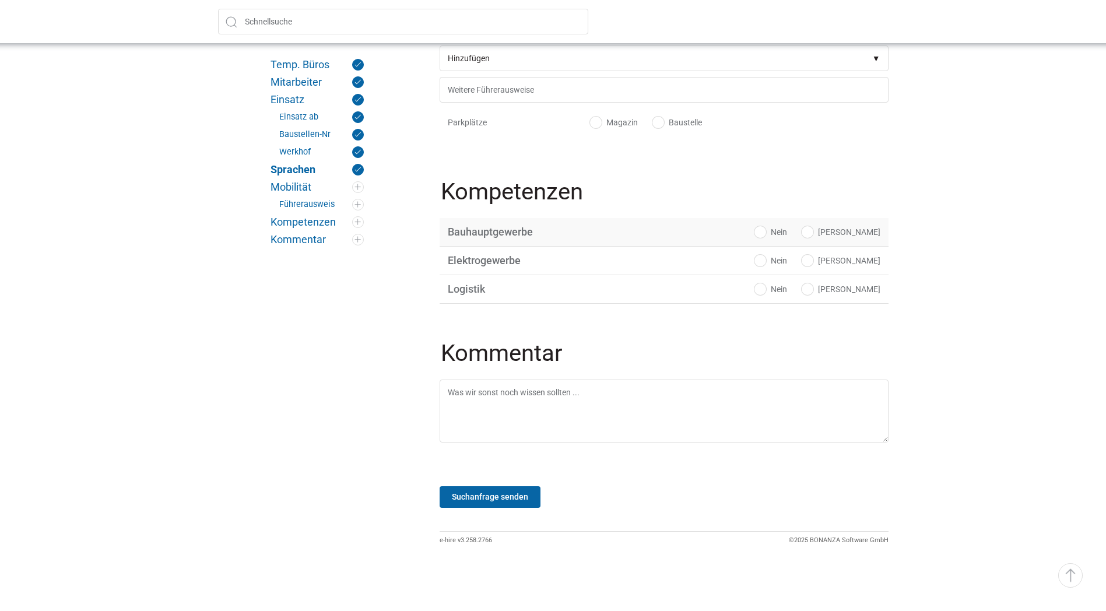
click at [862, 227] on label "[PERSON_NAME]" at bounding box center [841, 232] width 79 height 12
radio input "true"
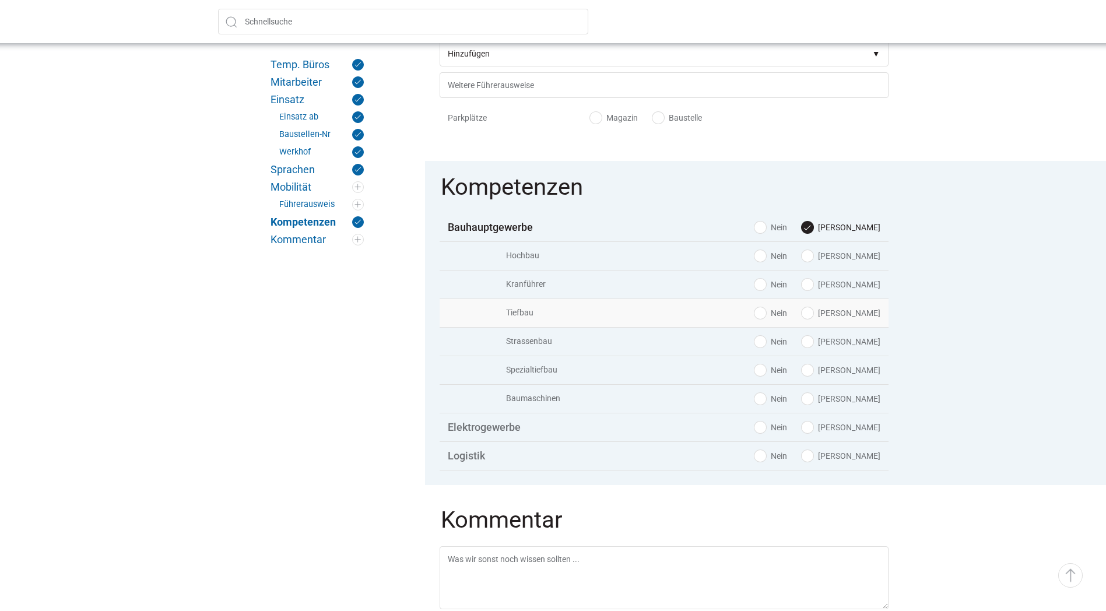
click at [859, 319] on label "[PERSON_NAME]" at bounding box center [841, 313] width 79 height 12
radio input "true"
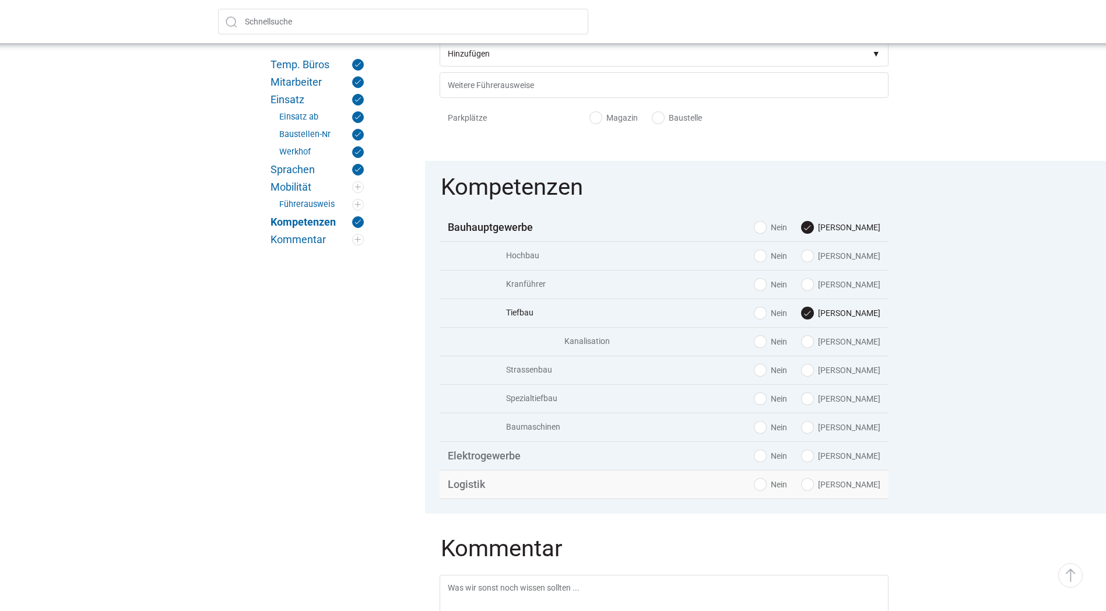
scroll to position [1561, 0]
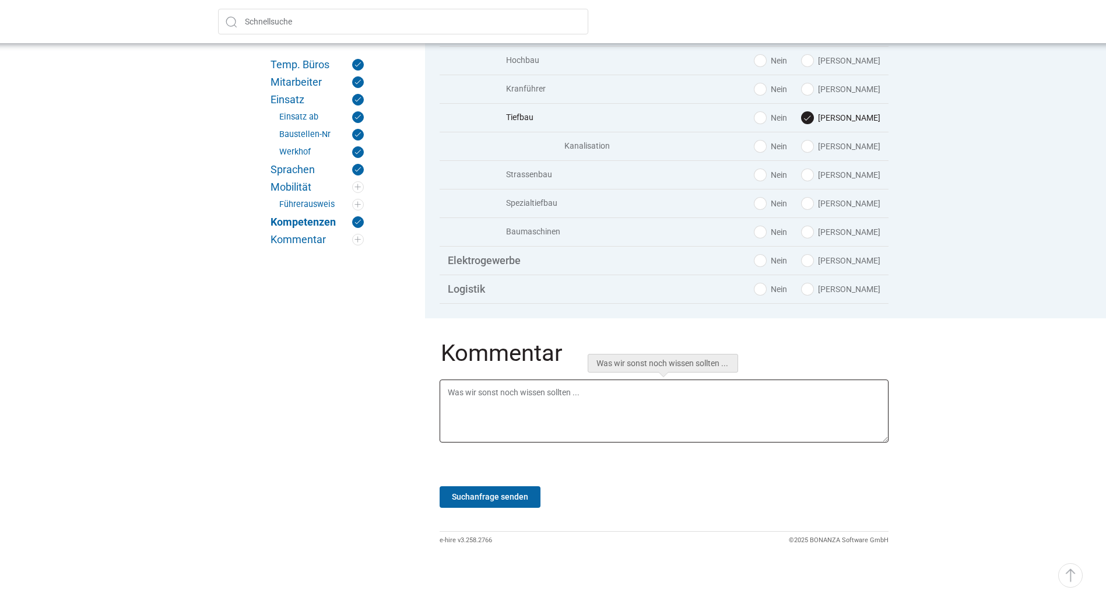
click at [537, 395] on textarea at bounding box center [664, 411] width 449 height 63
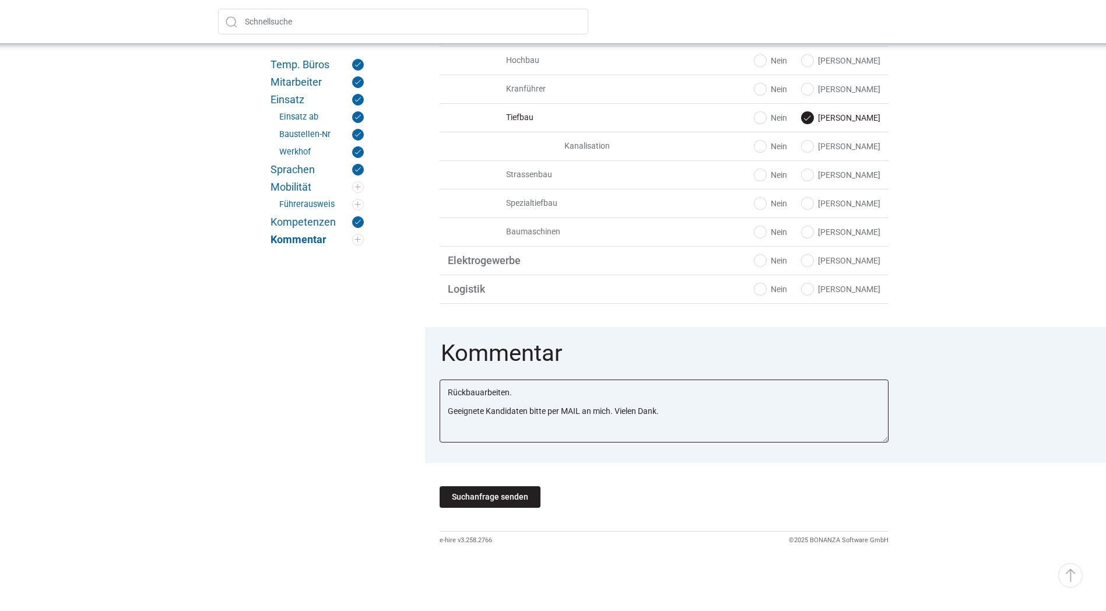
type textarea "Rückbauarbeiten. Geeignete Kandidaten bitte per MAIL an mich. Vielen Dank."
click at [490, 493] on input "Suchanfrage senden" at bounding box center [490, 497] width 101 height 22
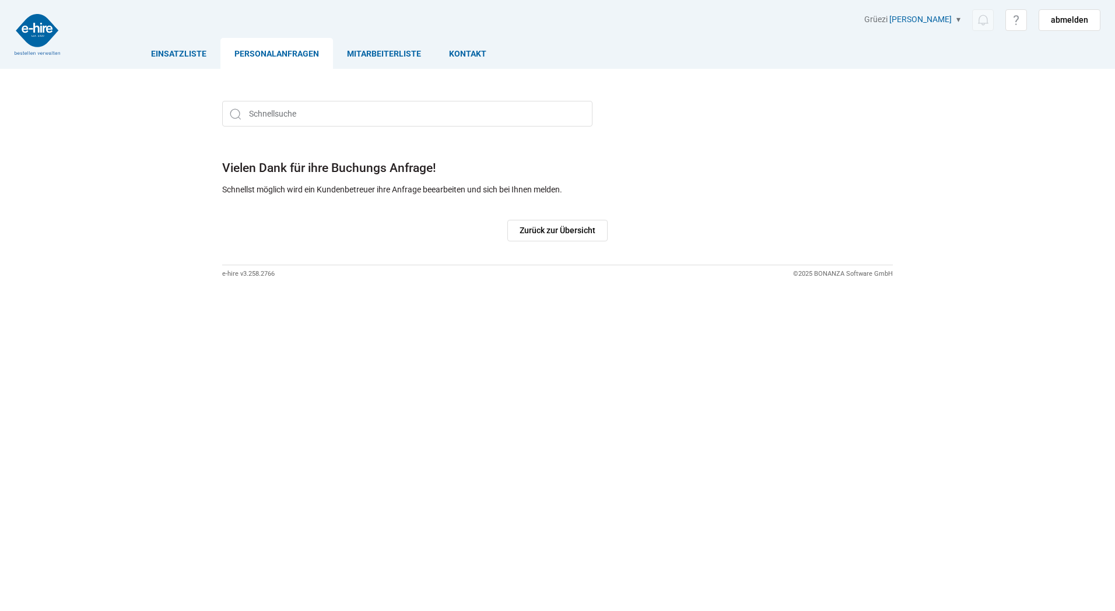
click at [241, 51] on link "Personalanfragen" at bounding box center [276, 53] width 113 height 31
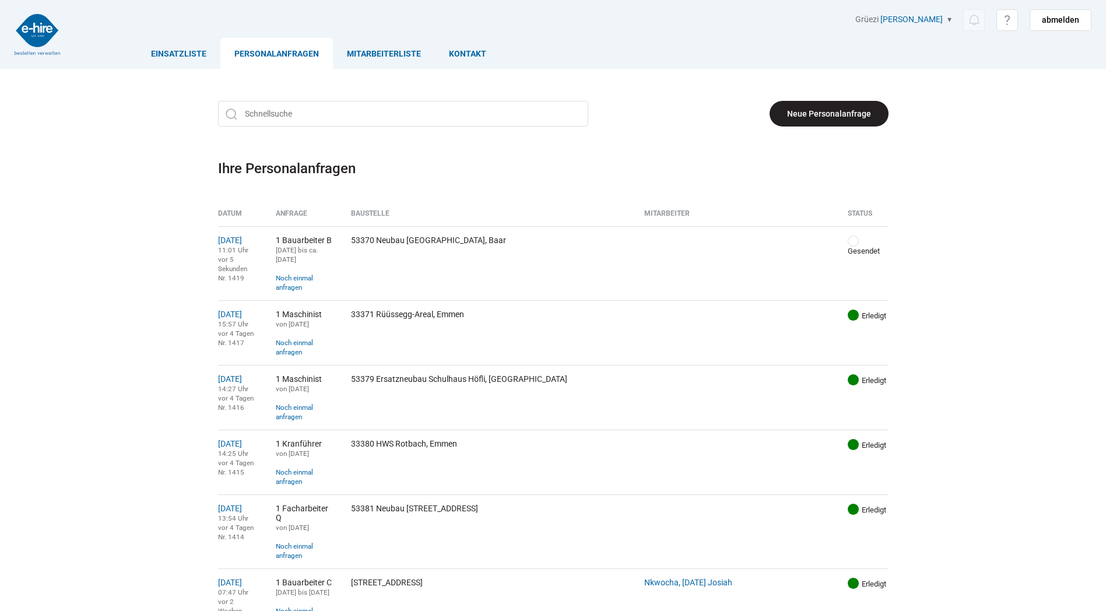
click at [810, 110] on link "Neue Personalanfrage" at bounding box center [829, 114] width 119 height 26
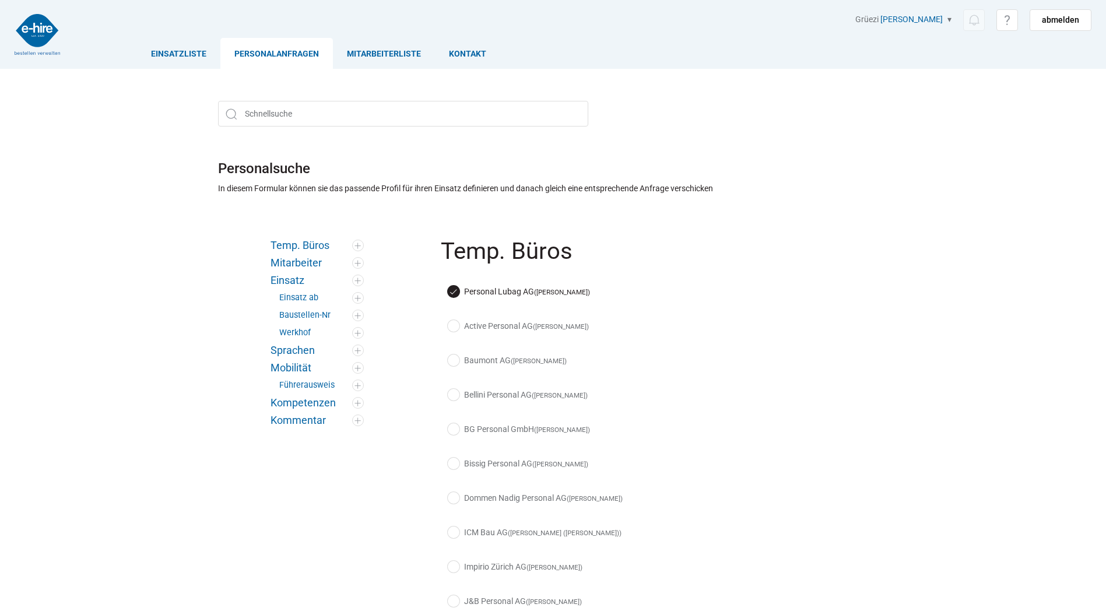
click at [453, 328] on label "Active Personal AG ([PERSON_NAME])" at bounding box center [518, 326] width 141 height 12
checkbox input "true"
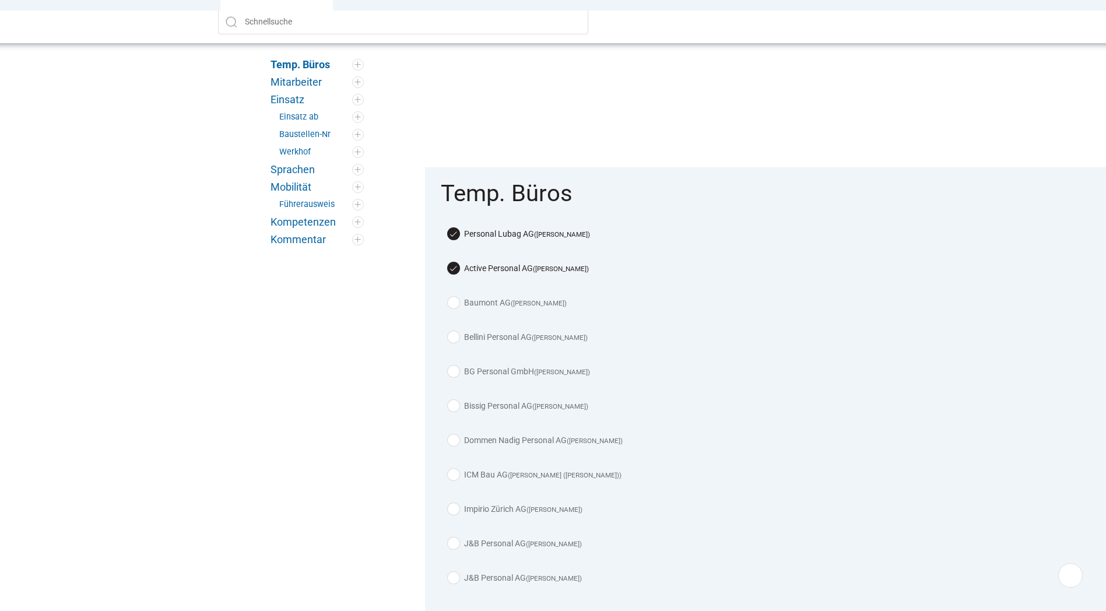
scroll to position [175, 0]
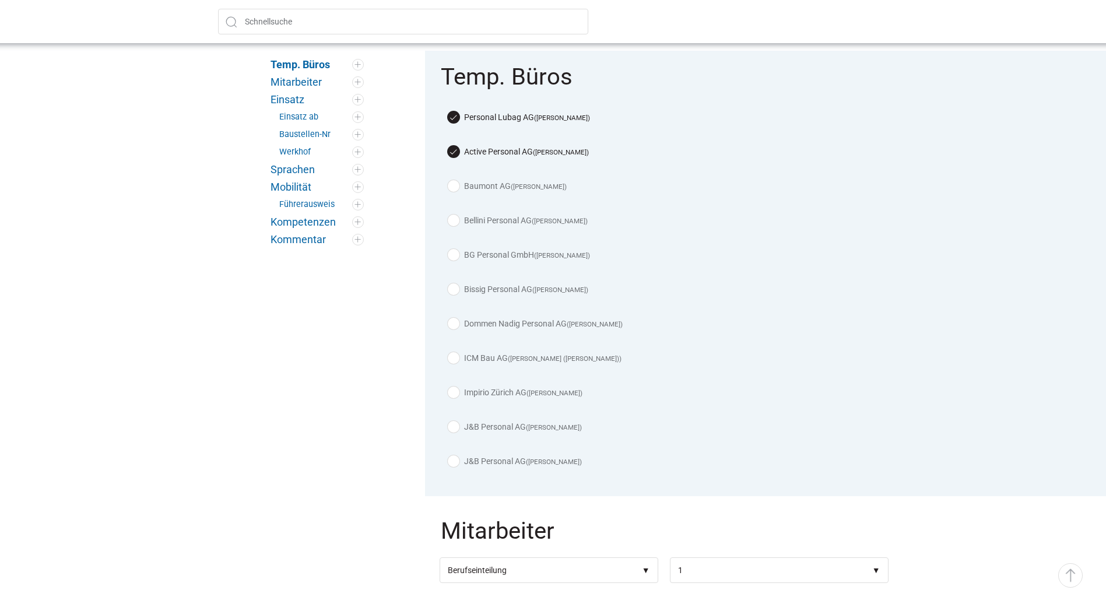
click at [455, 184] on label "Baumont AG ([PERSON_NAME])" at bounding box center [507, 186] width 119 height 12
checkbox input "true"
click at [451, 220] on label "Bellini Personal AG ([PERSON_NAME])" at bounding box center [518, 221] width 140 height 12
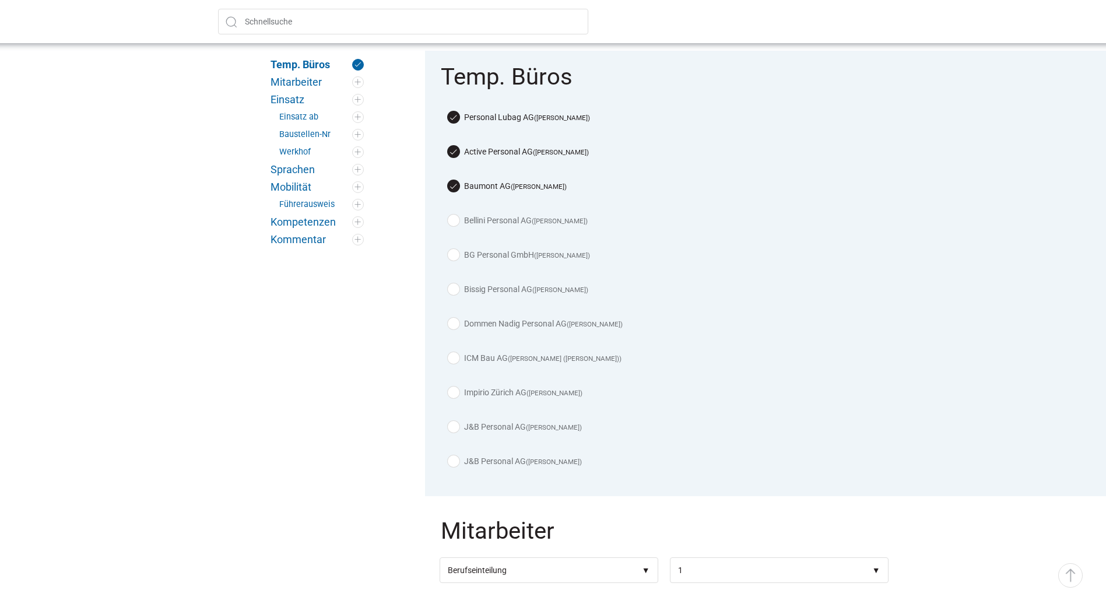
checkbox input "true"
click at [452, 252] on label "BG Personal GmbH ([PERSON_NAME])" at bounding box center [519, 255] width 142 height 12
checkbox input "true"
click at [453, 287] on label "Bissig Personal AG ([PERSON_NAME])" at bounding box center [518, 289] width 140 height 12
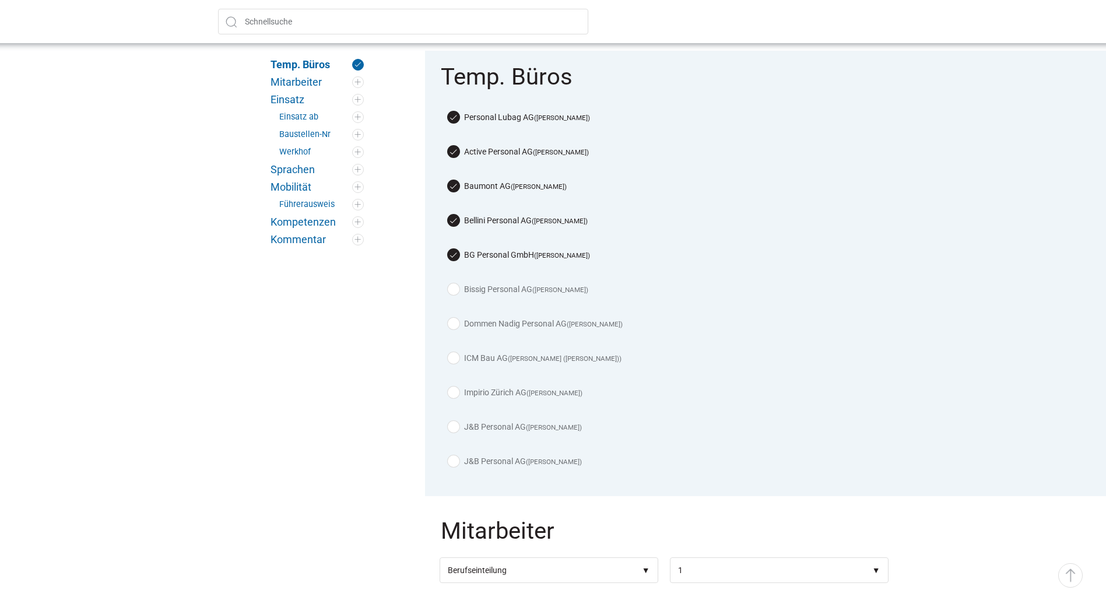
checkbox input "true"
click at [454, 321] on label "Dommen [PERSON_NAME] Personal AG ([PERSON_NAME])" at bounding box center [535, 324] width 175 height 12
checkbox input "true"
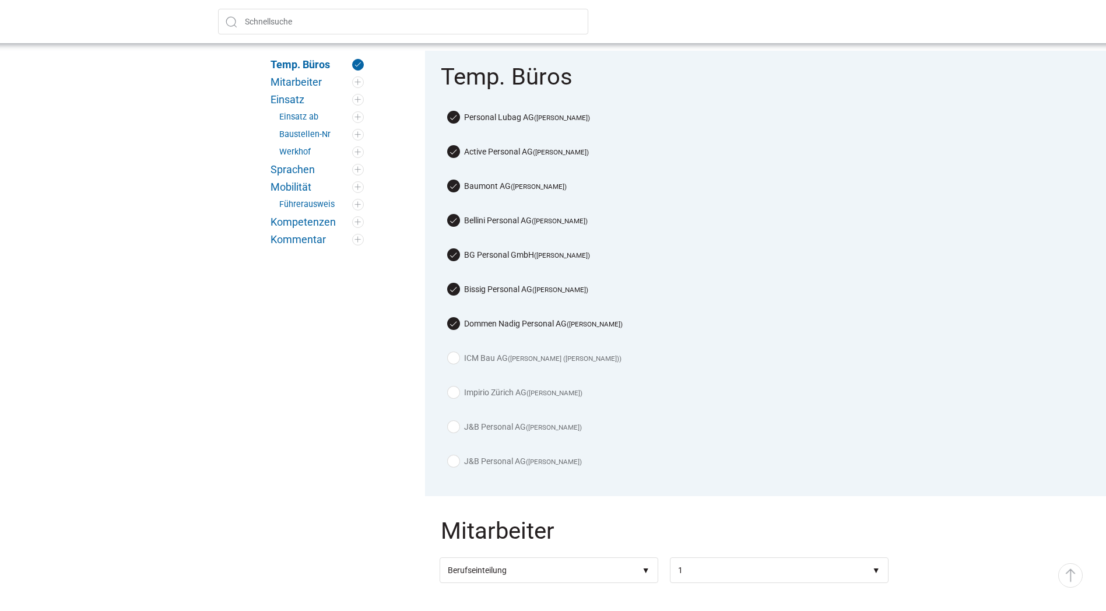
click at [455, 357] on label "ICM Bau AG ([PERSON_NAME] (Josi))" at bounding box center [535, 358] width 174 height 12
checkbox input "true"
click at [452, 394] on div "Impirio Zürich AG ([PERSON_NAME])" at bounding box center [664, 395] width 449 height 34
click at [455, 392] on label "Impirio Zürich AG ([PERSON_NAME])" at bounding box center [515, 393] width 135 height 12
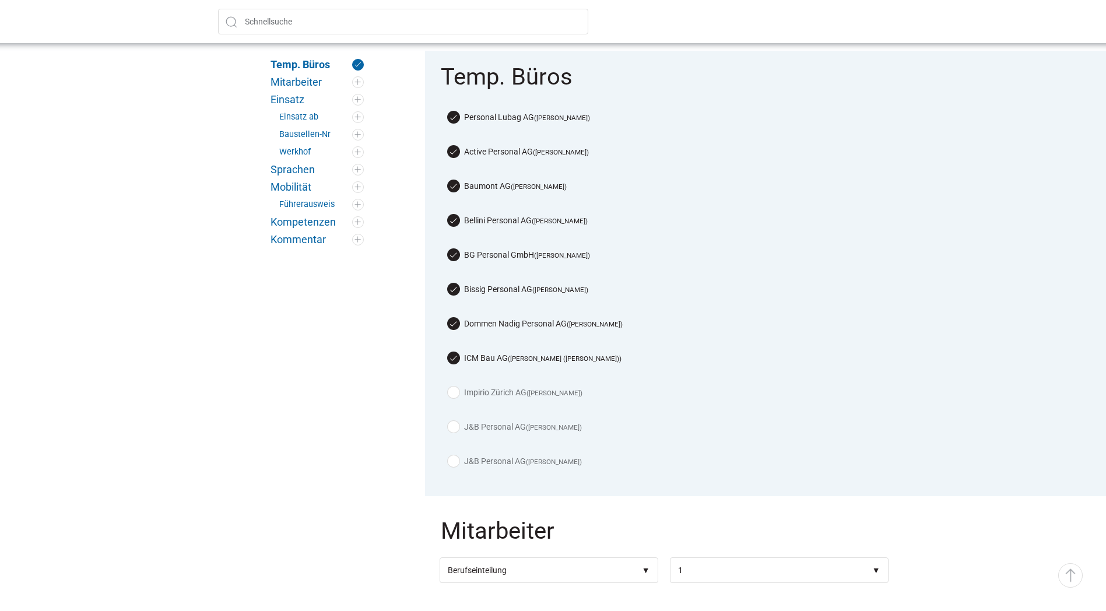
checkbox input "true"
click at [452, 426] on label "J&B Personal AG ([PERSON_NAME])" at bounding box center [515, 427] width 134 height 12
checkbox input "true"
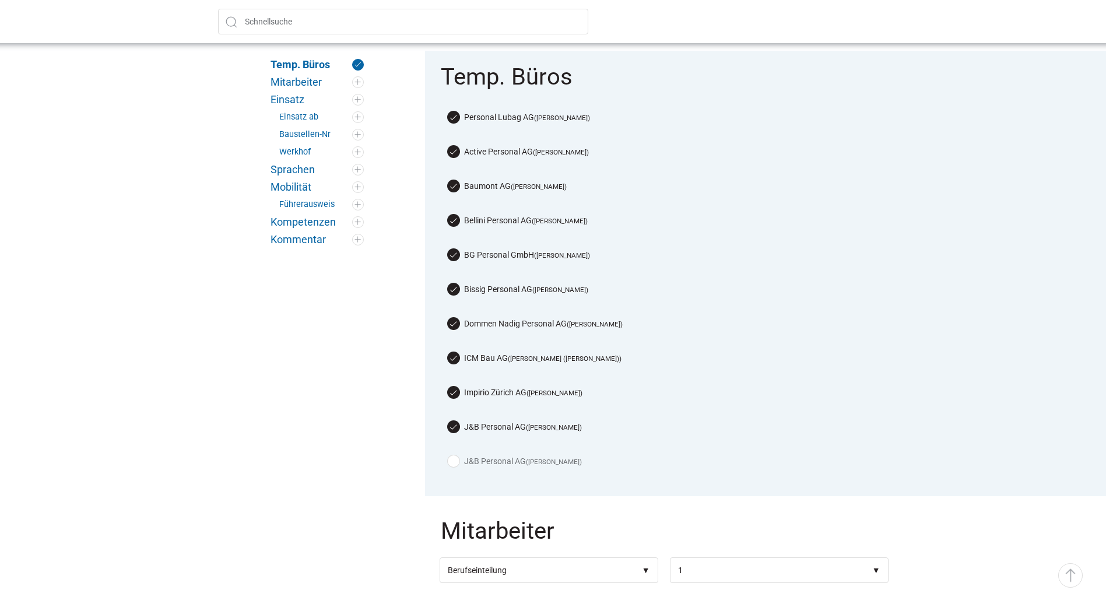
click at [451, 457] on label "J&B Personal AG ([PERSON_NAME])" at bounding box center [515, 461] width 134 height 12
checkbox input "true"
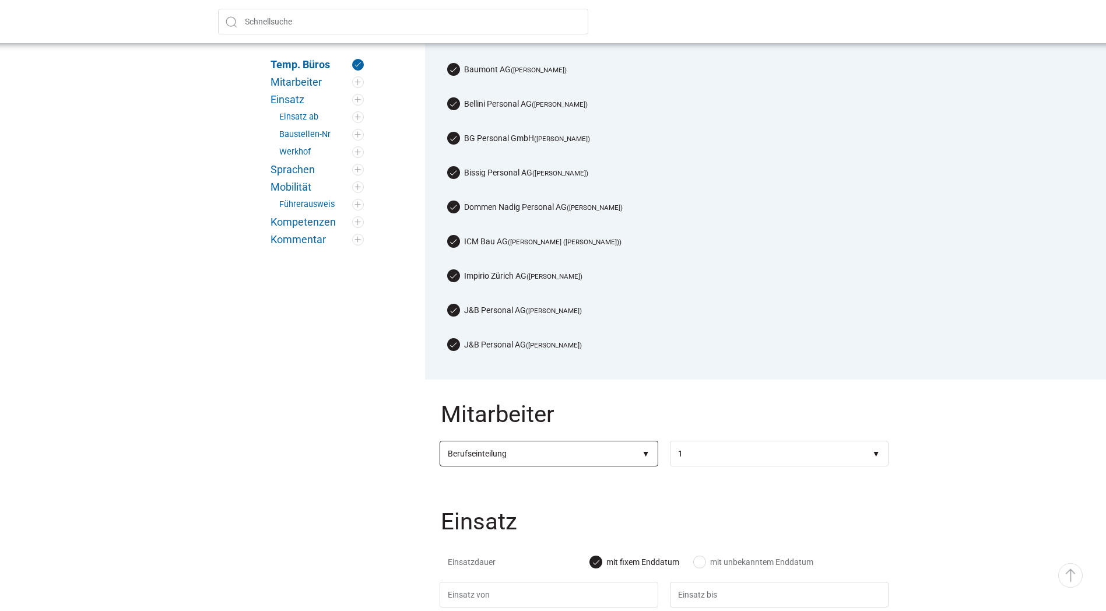
click at [637, 455] on select"] "Berufseinteilung Bauarbeiter C Bauarbeiter B Facharbeiter A Facharbeiter Q Vora…" at bounding box center [549, 454] width 219 height 26
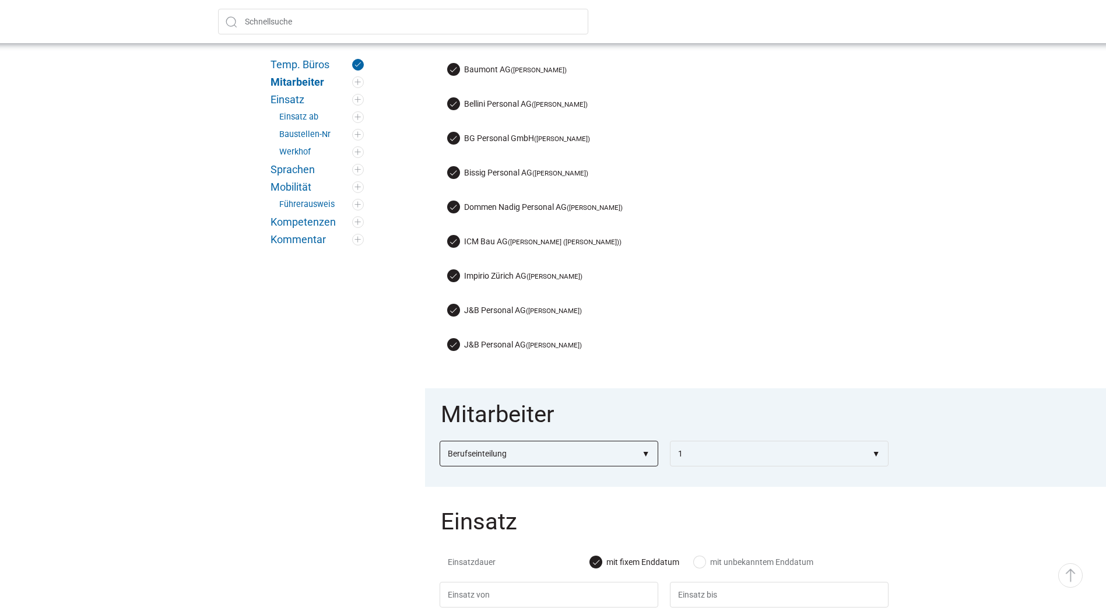
select select"] "Maschinist"
click at [440, 441] on select"] "Berufseinteilung Bauarbeiter C Bauarbeiter B Facharbeiter A Facharbeiter Q Vora…" at bounding box center [549, 454] width 219 height 26
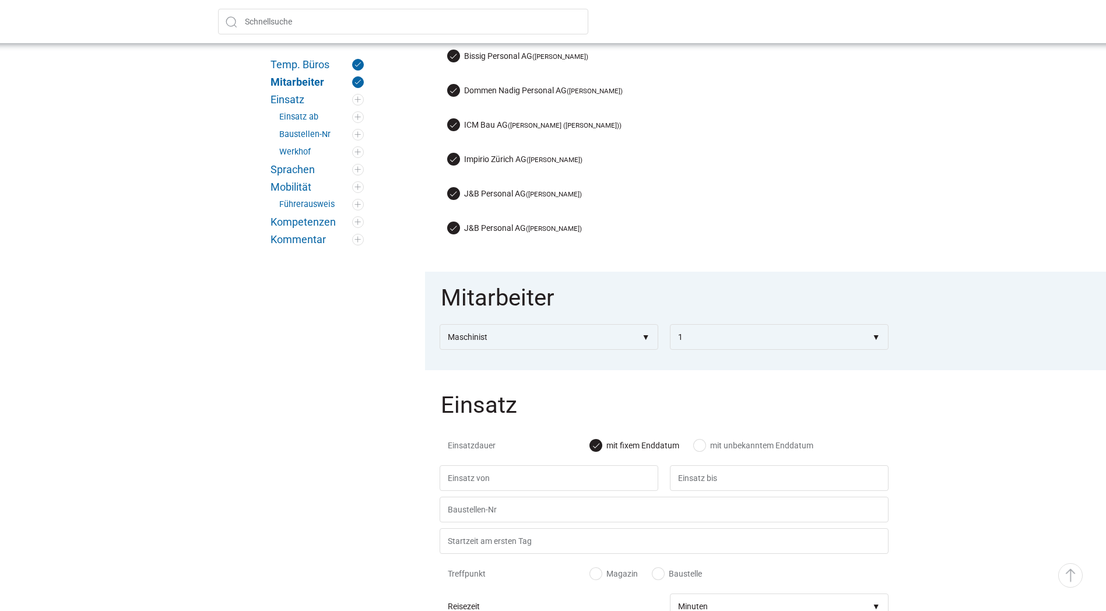
click at [697, 440] on label "mit unbekanntem Enddatum" at bounding box center [754, 446] width 120 height 12
radio input "true"
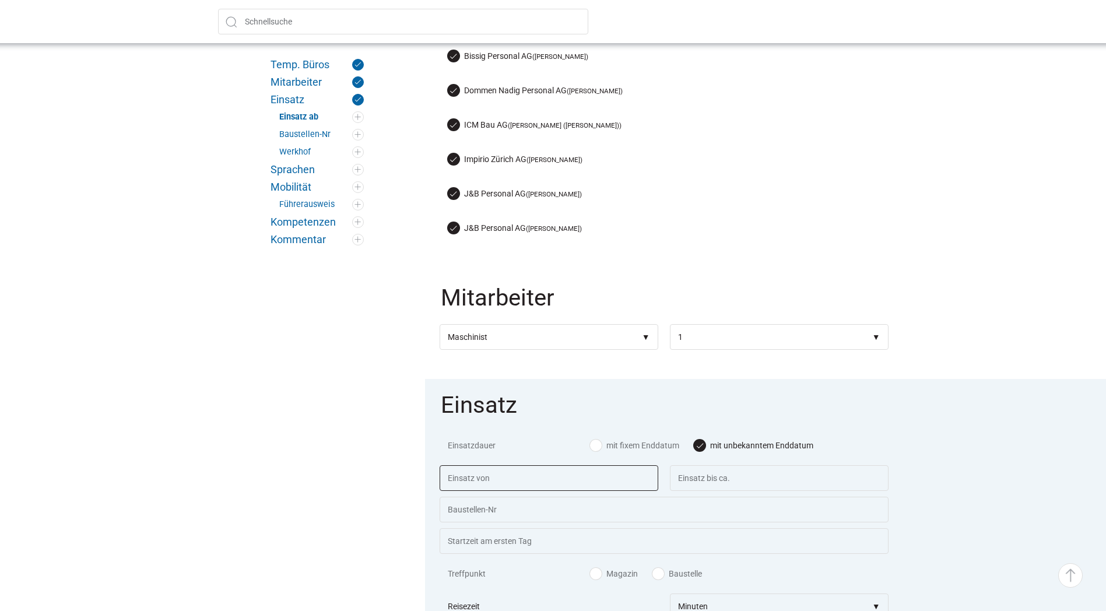
click at [577, 469] on input "text" at bounding box center [549, 478] width 219 height 26
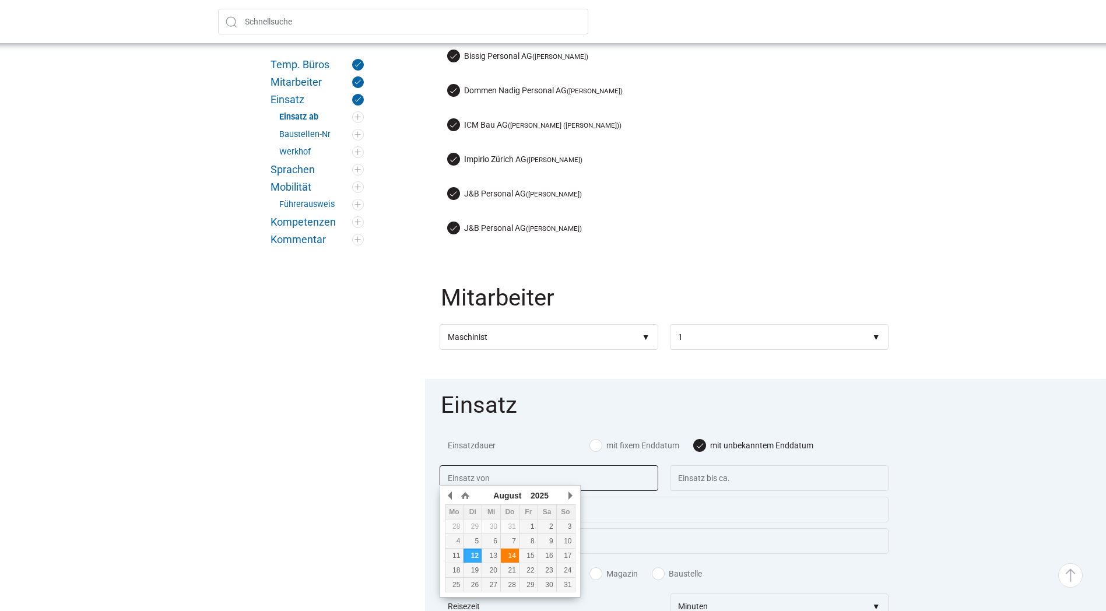
click at [511, 558] on div "14" at bounding box center [510, 555] width 18 height 8
type input "[DATE]"
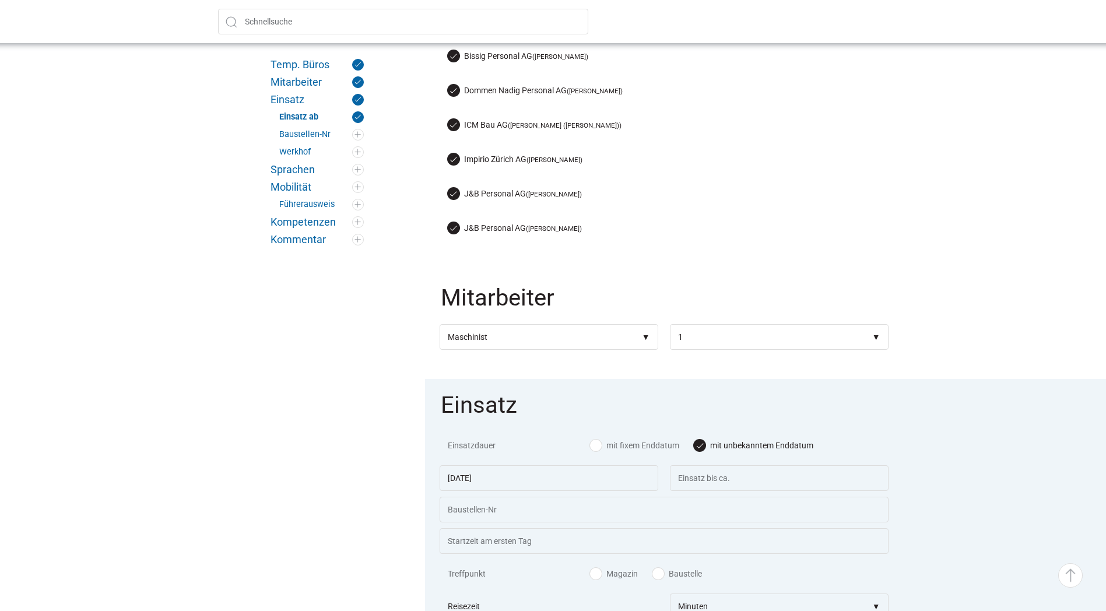
scroll to position [641, 0]
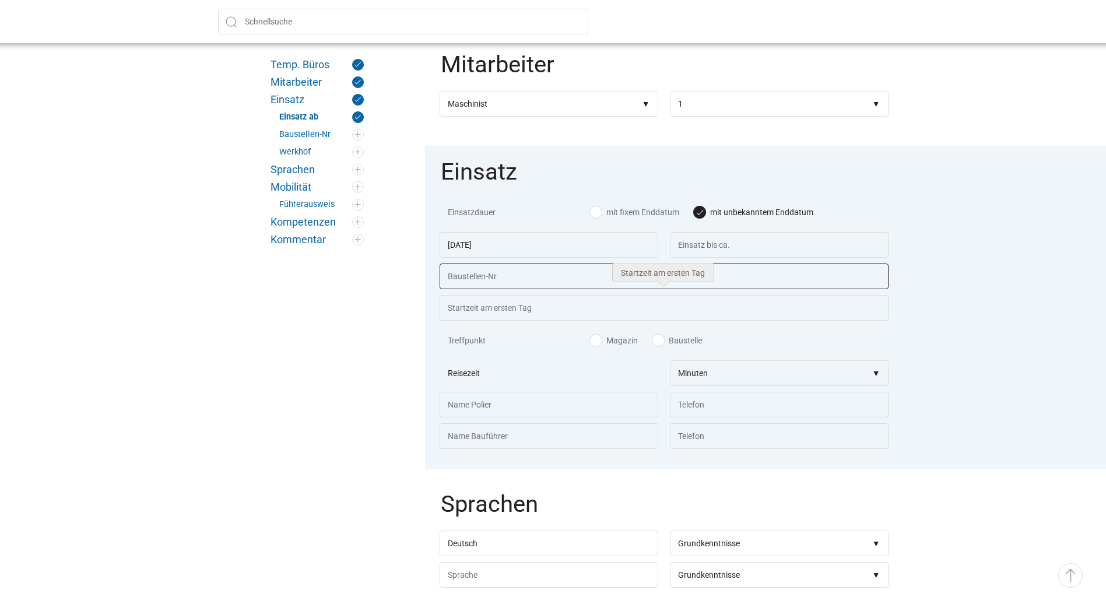
click at [483, 275] on input "text" at bounding box center [664, 276] width 449 height 26
paste input "37080 K 16a Hitzkirch"
type input "37080 K 16a Hitzkirch"
click at [507, 304] on input "text" at bounding box center [664, 308] width 449 height 26
type input "07.00 Uhr"
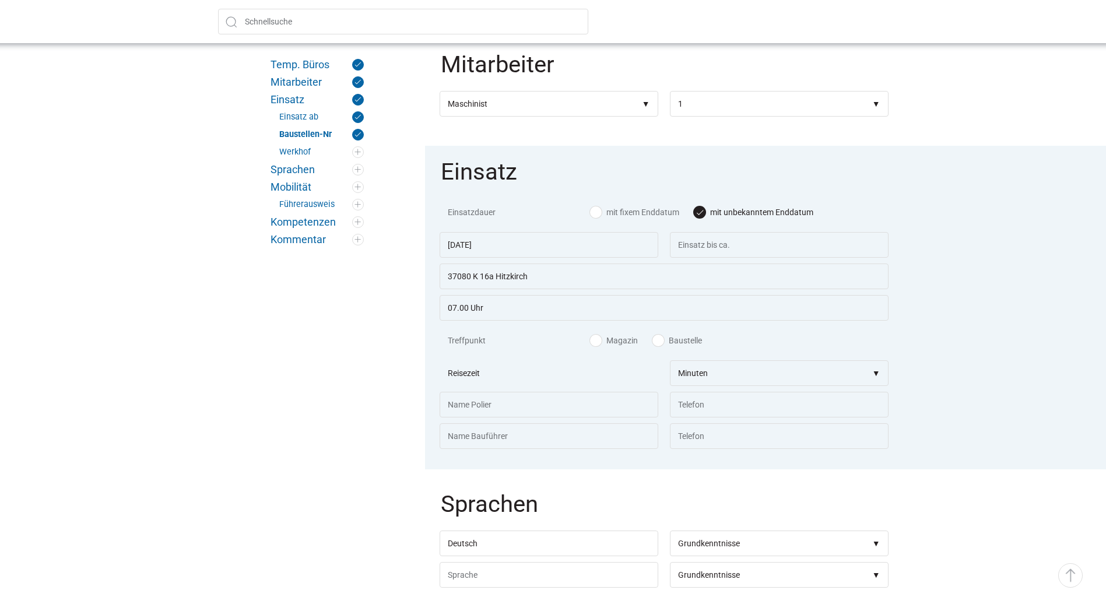
click at [660, 336] on label "Baustelle" at bounding box center [677, 341] width 50 height 12
radio input "true"
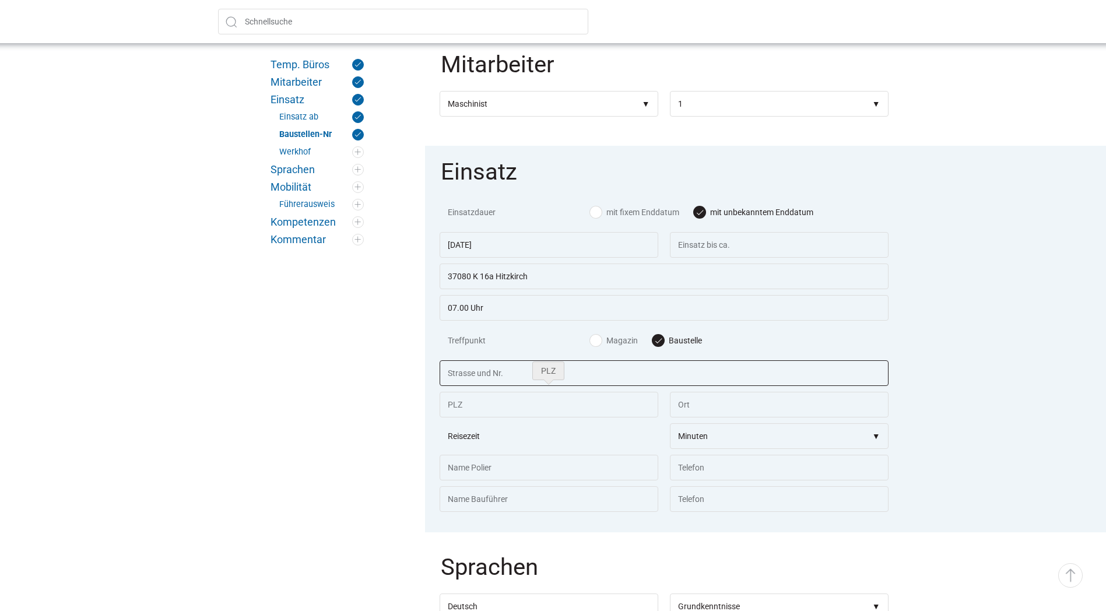
click at [487, 374] on input "text" at bounding box center [664, 373] width 449 height 26
paste input "[STREET_ADDRESS]"
type input "[STREET_ADDRESS]"
click at [476, 400] on input "text" at bounding box center [549, 405] width 219 height 26
type input "6284"
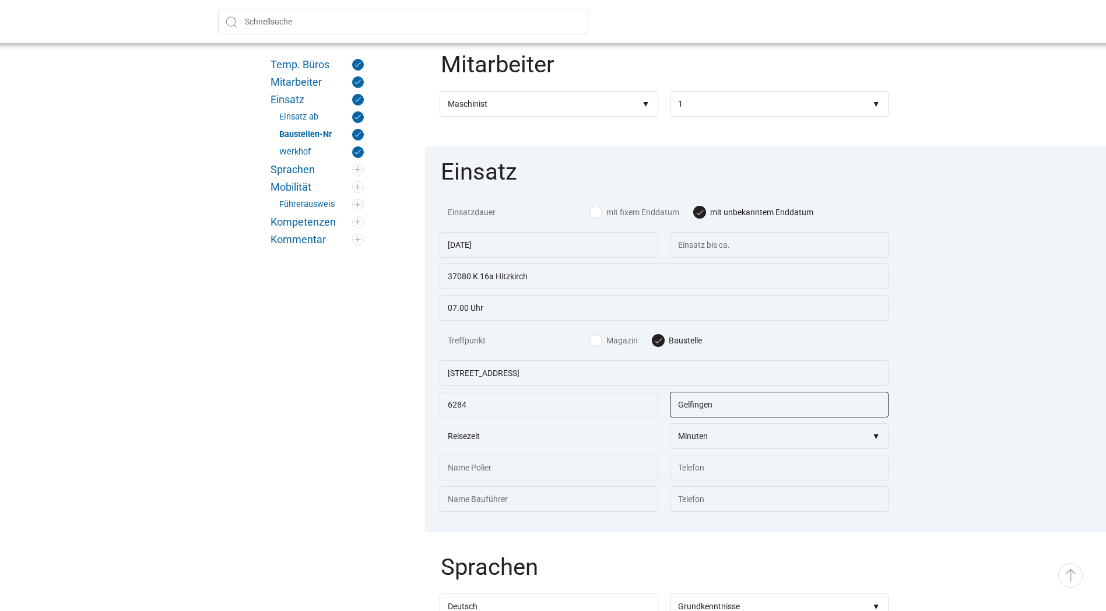
type input "Gelfingen"
click at [761, 430] on select"] "Minuten 5 10 15 20 25 30 35 40 45 50 55 60 65 70 75 80 85 90 95 100 105 110 115…" at bounding box center [779, 436] width 219 height 26
select select"] "45"
click at [670, 423] on select"] "Minuten 5 10 15 20 25 30 35 40 45 50 55 60 65 70 75 80 85 90 95 100 105 110 115…" at bounding box center [779, 436] width 219 height 26
click at [487, 469] on input "text" at bounding box center [549, 468] width 219 height 26
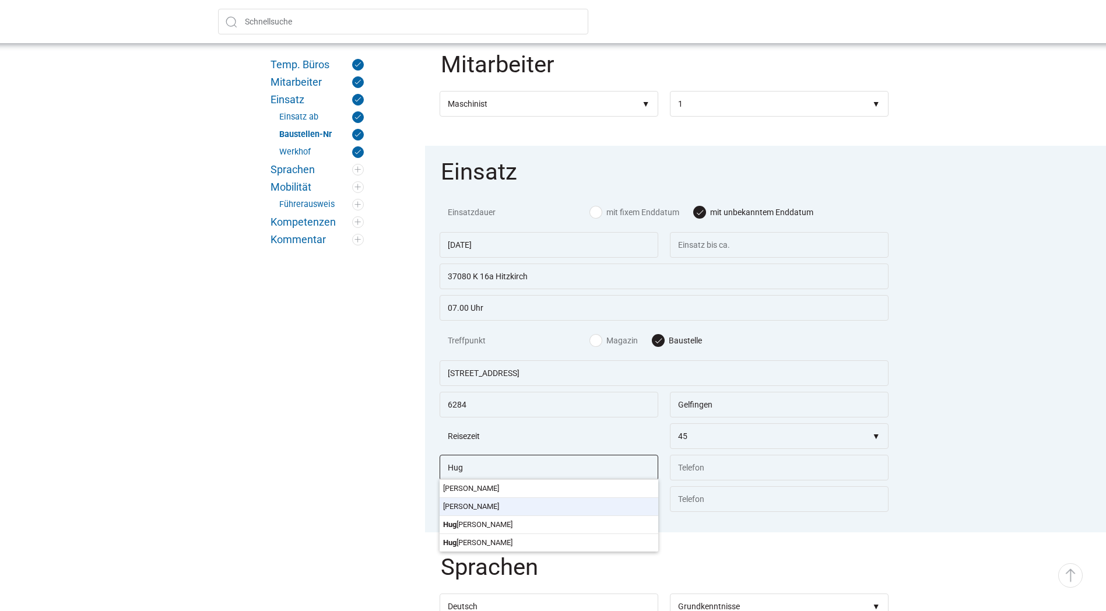
type input "[PERSON_NAME]"
type input "076 805 06 50"
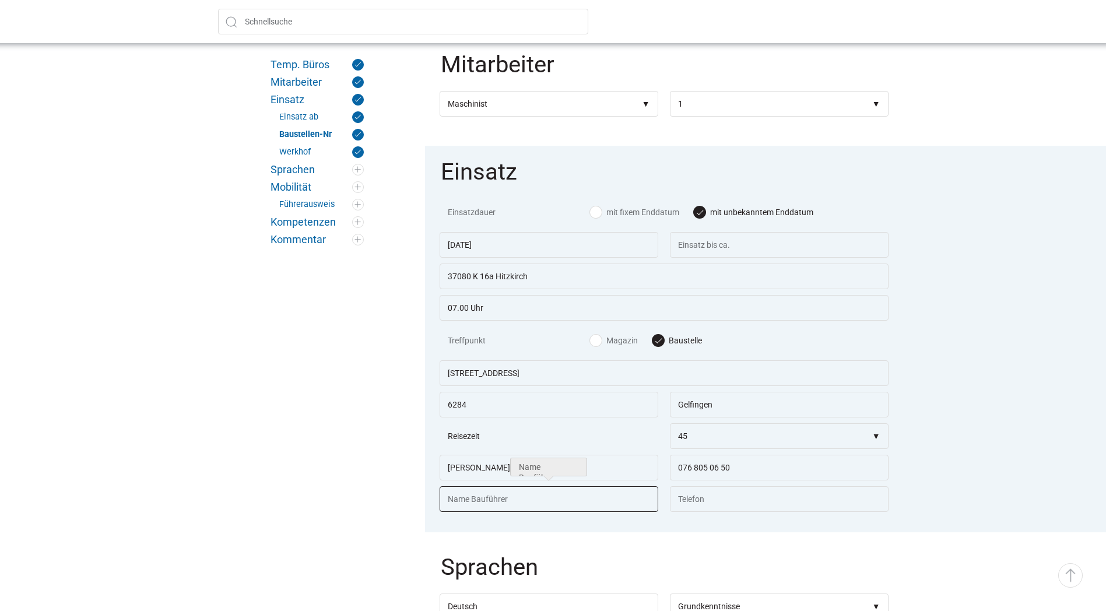
click at [497, 501] on input "text" at bounding box center [549, 499] width 219 height 26
type input "[PERSON_NAME]"
type input "079 749 90 62"
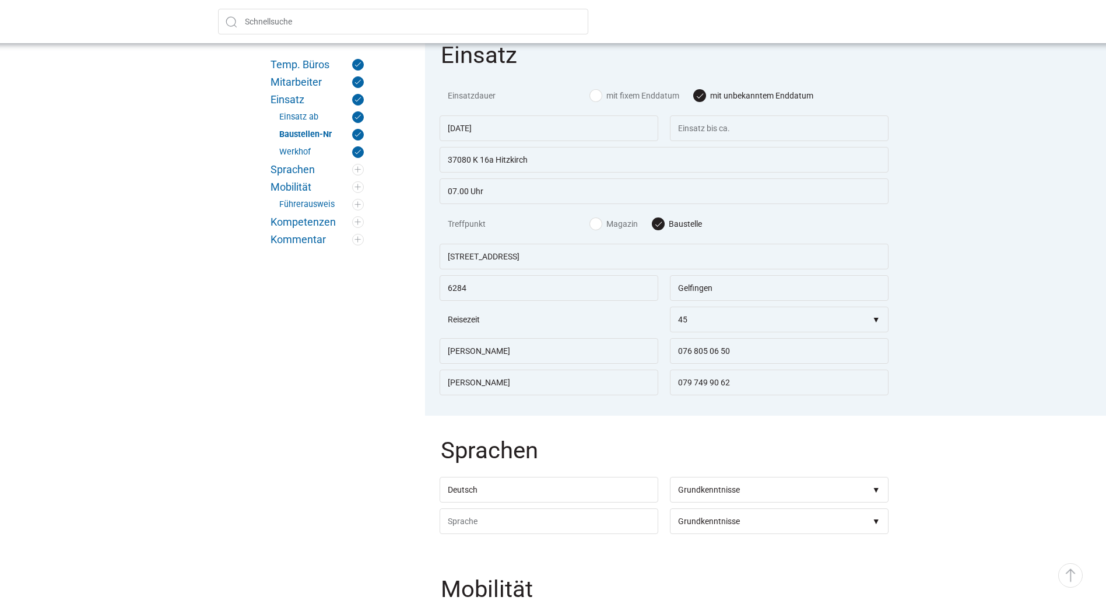
scroll to position [933, 0]
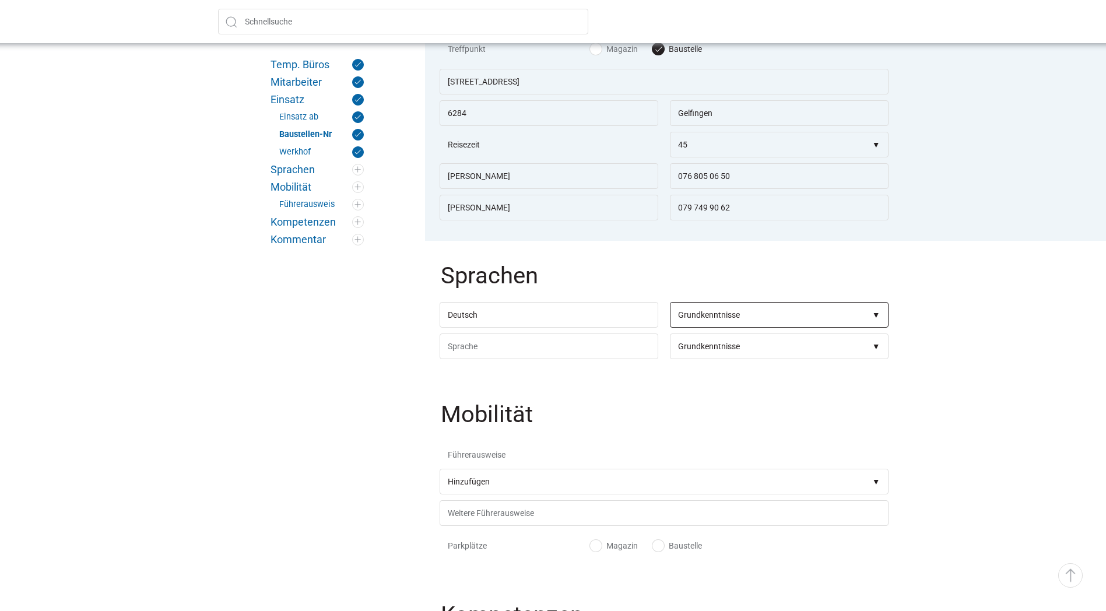
click at [733, 309] on select"] "Grundkenntnisse Gute Kenntnisse [PERSON_NAME] gute Kenntnisse Verhandlungssiche…" at bounding box center [779, 315] width 219 height 26
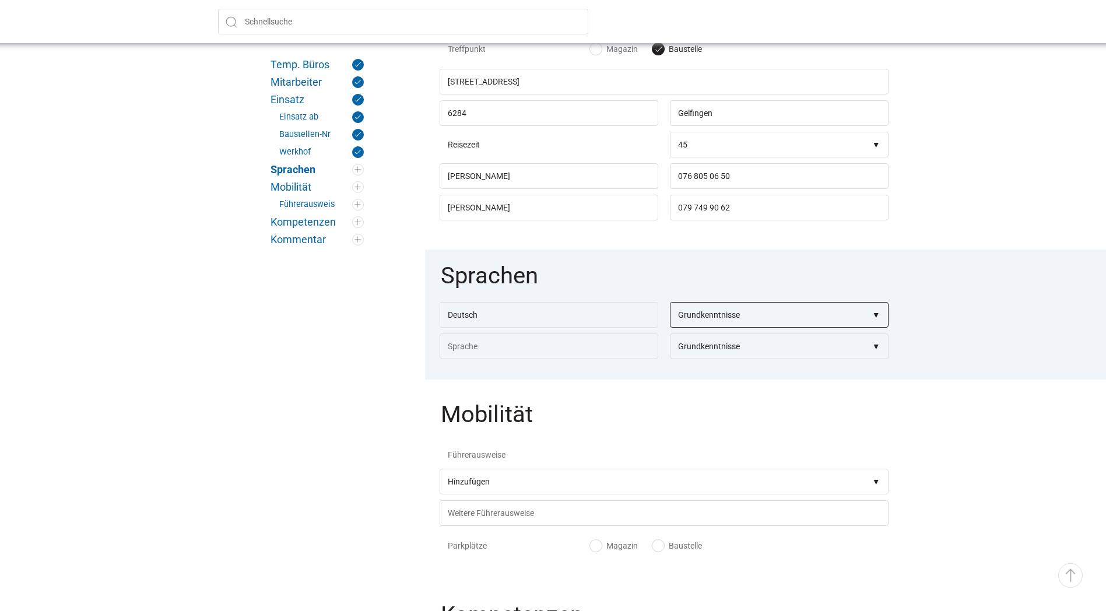
select select"] "Sehr gute Kenntnisse;Verhandlungssicher;Muttersprache"
click at [670, 302] on select"] "Grundkenntnisse Gute Kenntnisse [PERSON_NAME] gute Kenntnisse Verhandlungssiche…" at bounding box center [779, 315] width 219 height 26
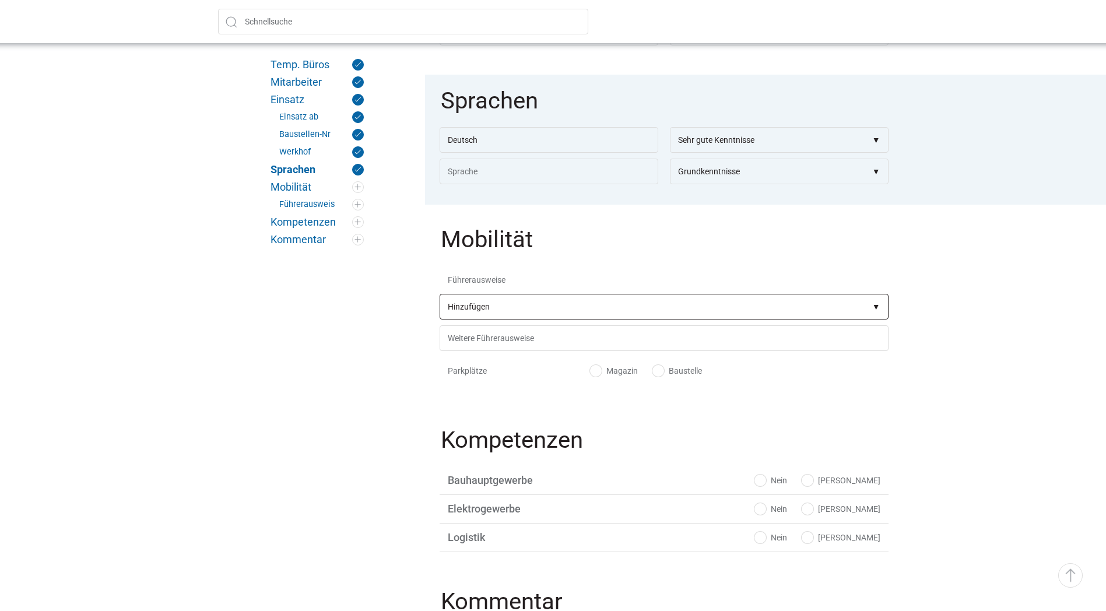
click at [864, 309] on select"] "Hinzufügen A1 B D1 BE D1E F C CE C1 C1E D DE D1E BPT CZV Kranführer B Deichsels…" at bounding box center [664, 307] width 449 height 26
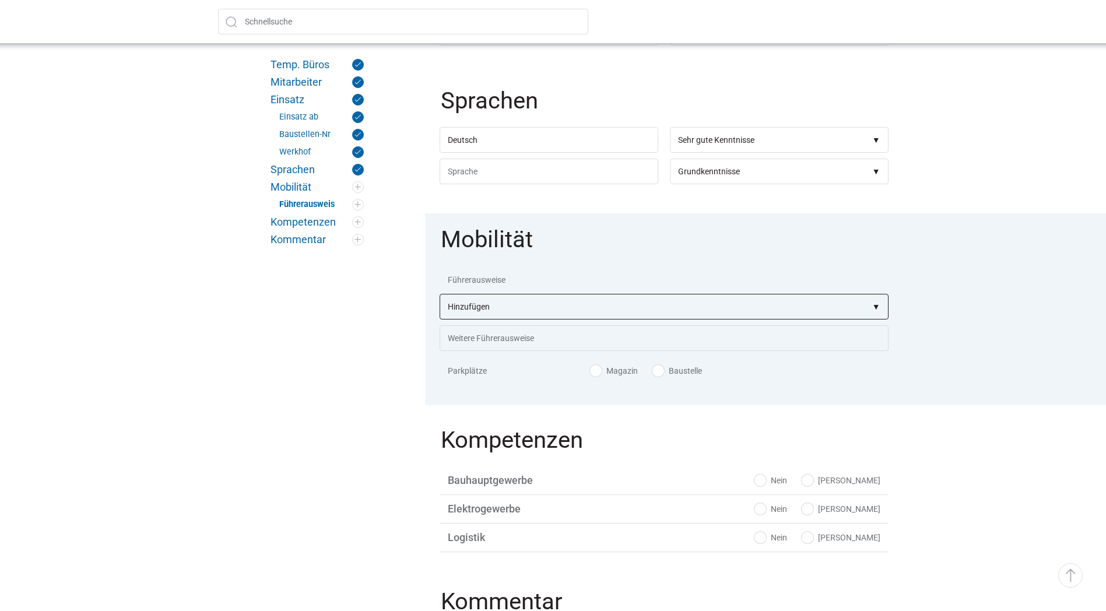
select select"] "B"
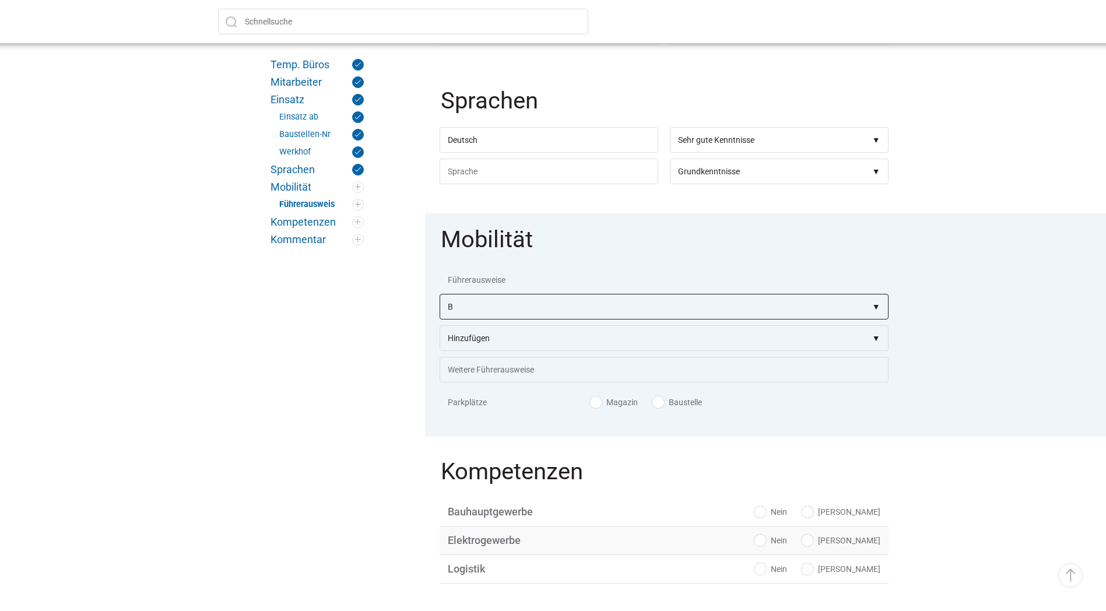
scroll to position [1283, 0]
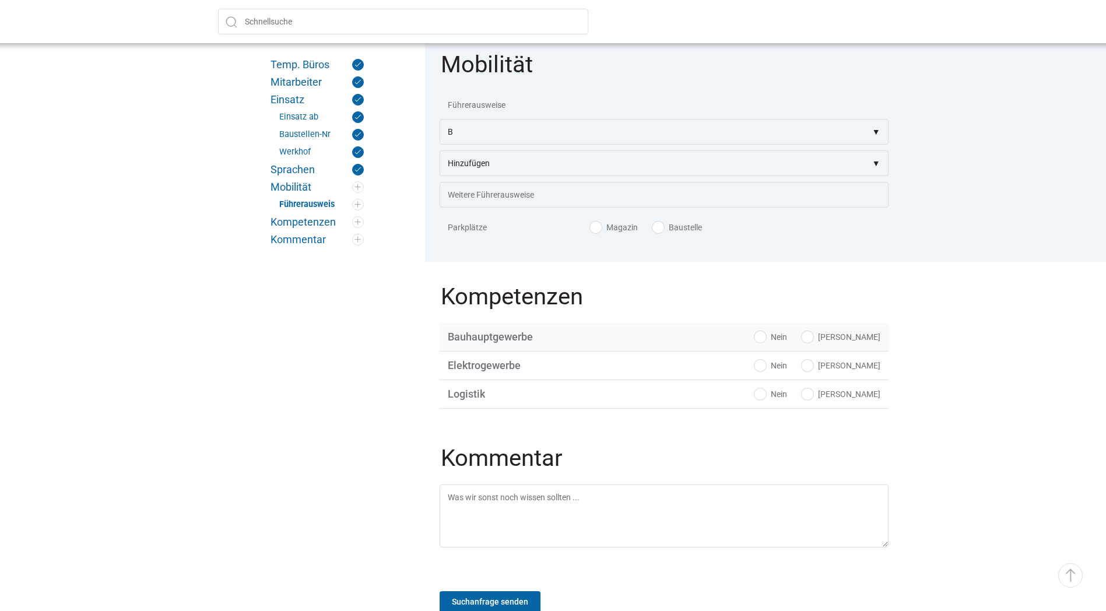
click at [861, 336] on label "[PERSON_NAME]" at bounding box center [841, 337] width 79 height 12
radio input "true"
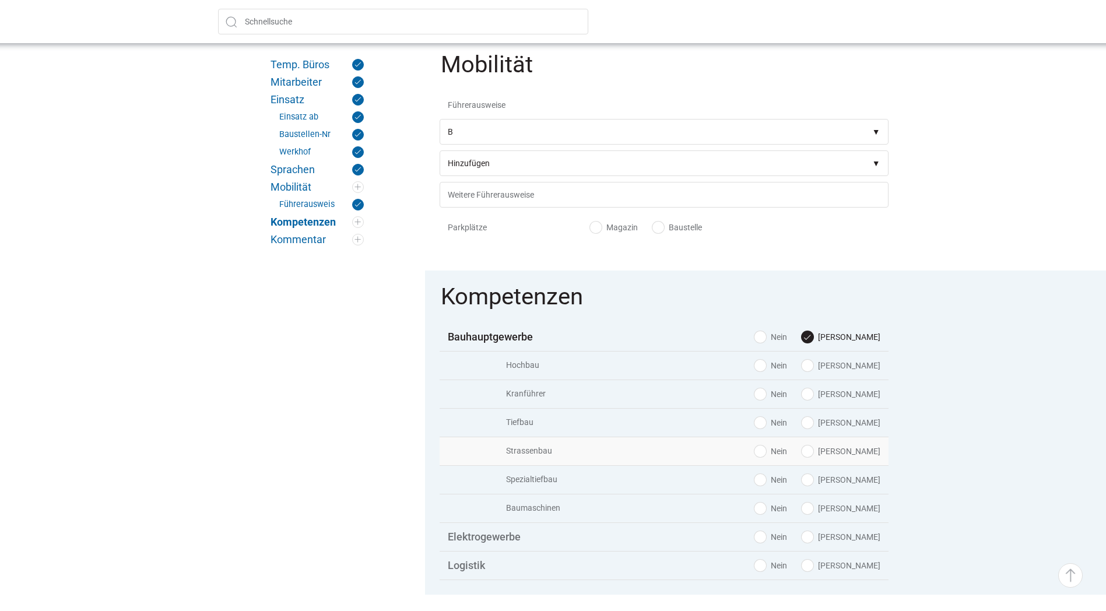
scroll to position [1457, 0]
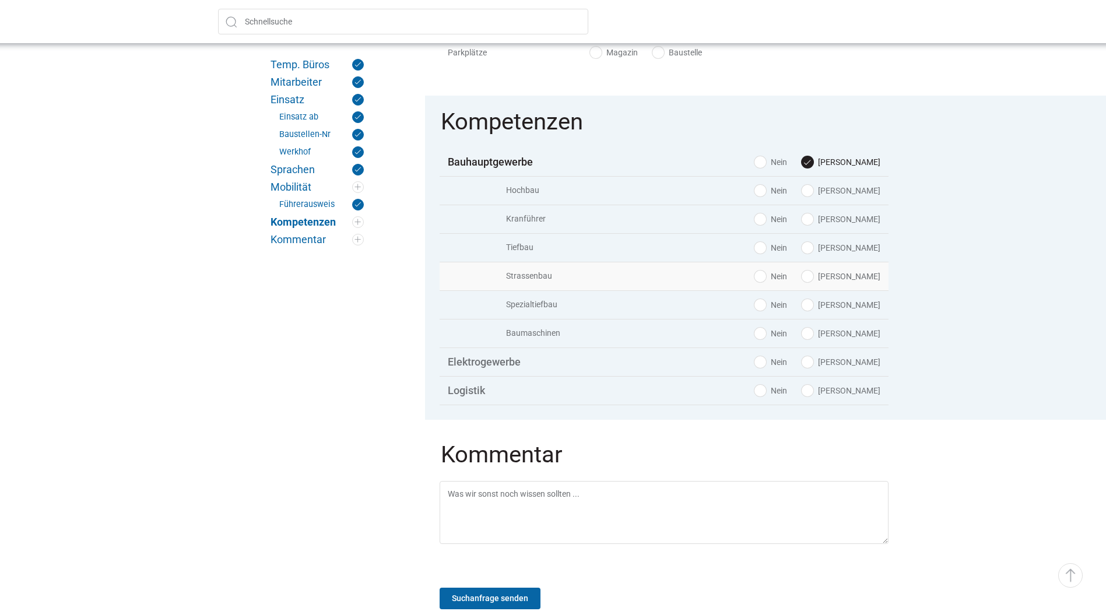
click at [859, 279] on label "[PERSON_NAME]" at bounding box center [841, 276] width 79 height 12
radio input "true"
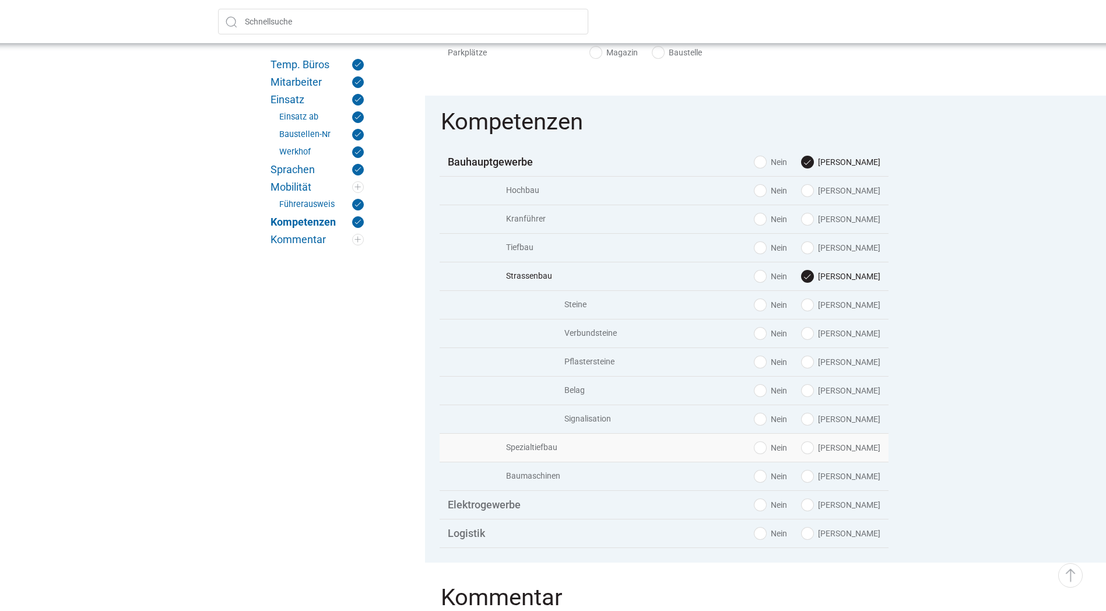
scroll to position [1516, 0]
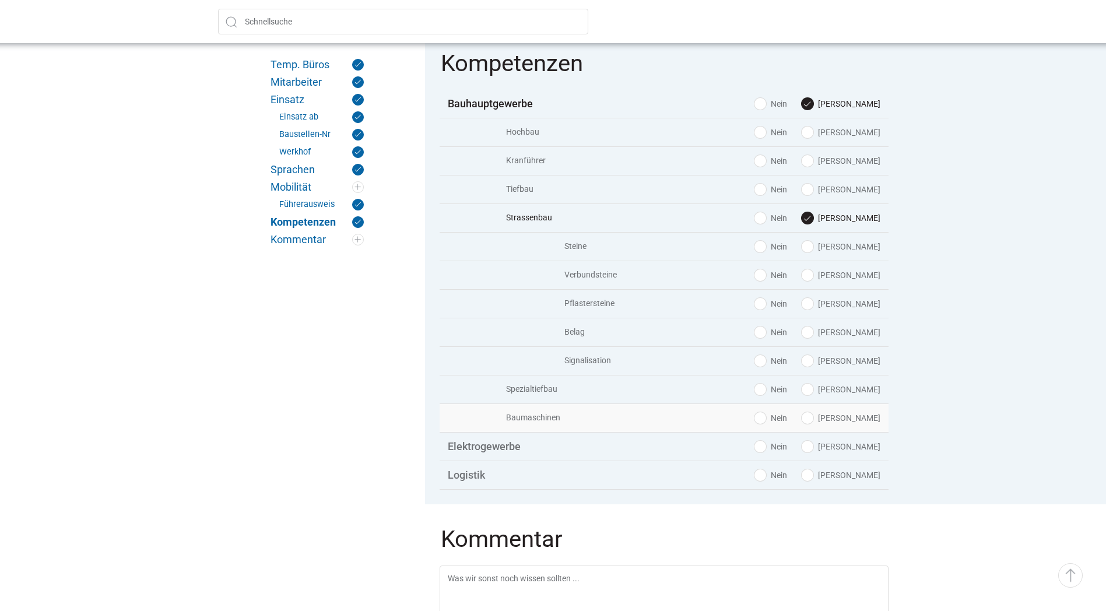
click at [863, 424] on label "[PERSON_NAME]" at bounding box center [841, 418] width 79 height 12
radio input "true"
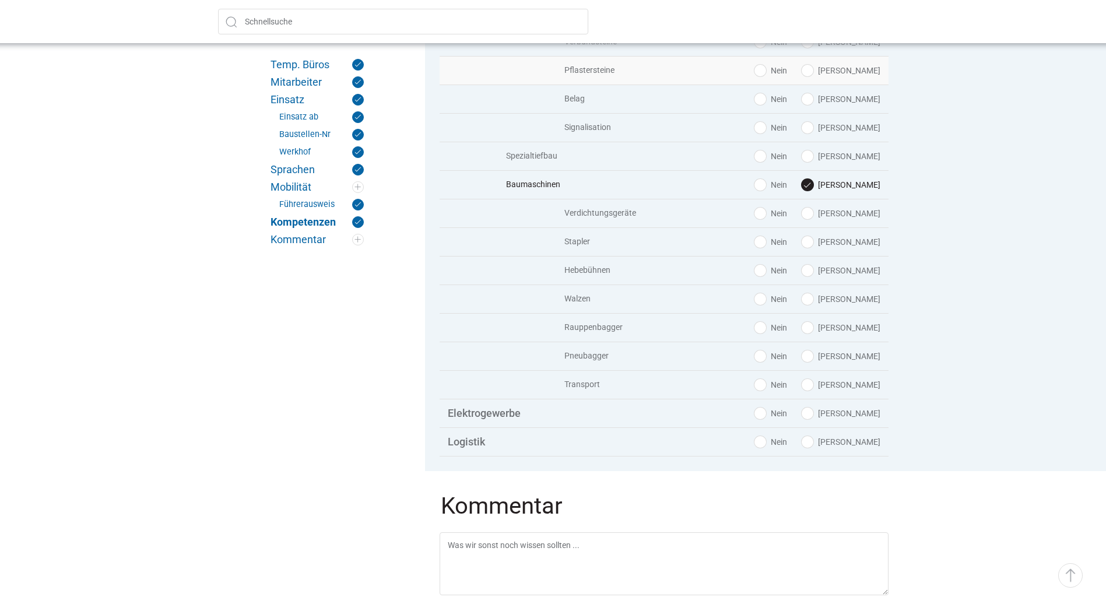
scroll to position [1632, 0]
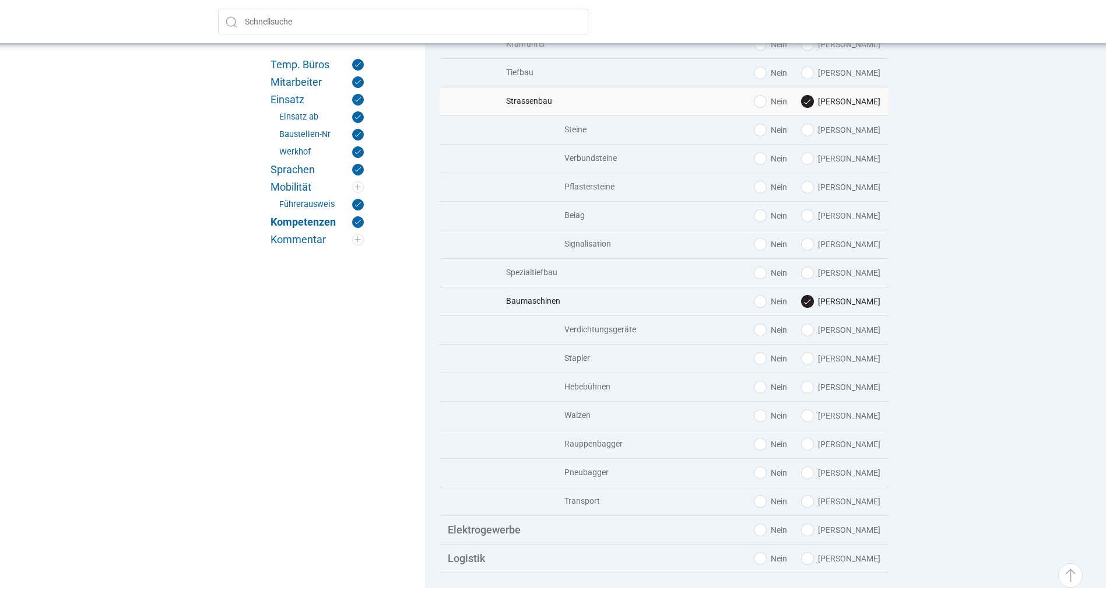
click at [857, 104] on label "[PERSON_NAME]" at bounding box center [841, 102] width 79 height 12
radio input "false"
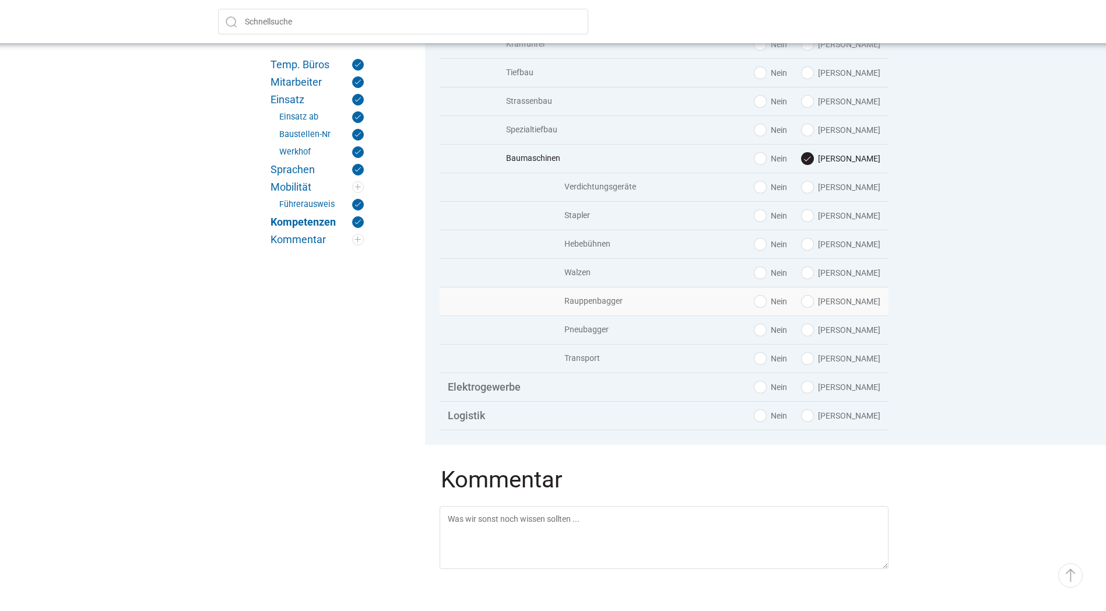
click at [865, 303] on label "[PERSON_NAME]" at bounding box center [841, 302] width 79 height 12
radio input "true"
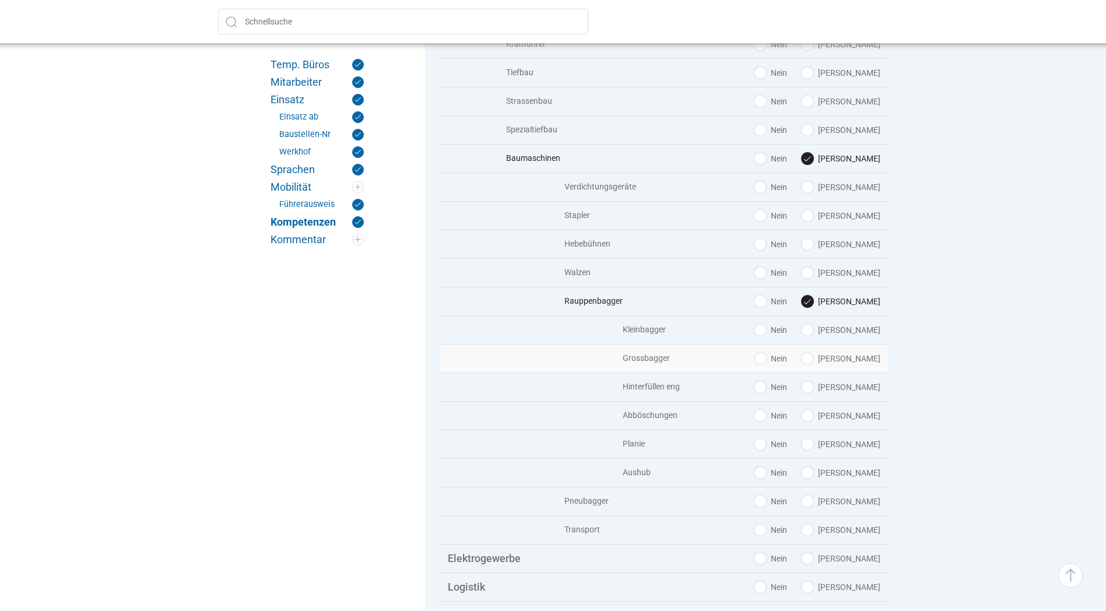
click at [863, 363] on label "[PERSON_NAME]" at bounding box center [841, 359] width 79 height 12
radio input "true"
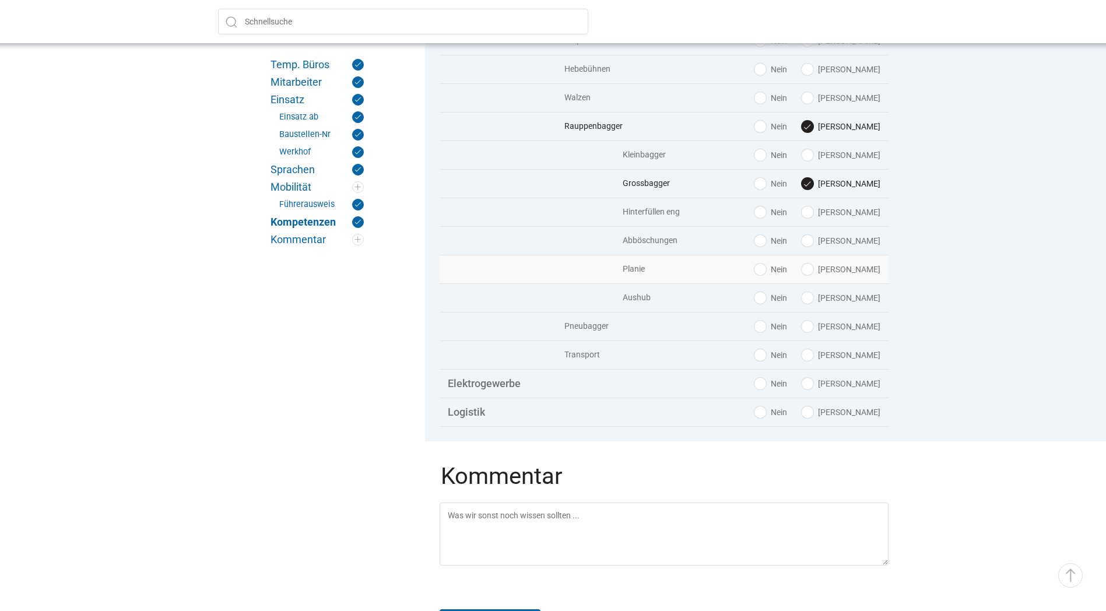
scroll to position [1935, 0]
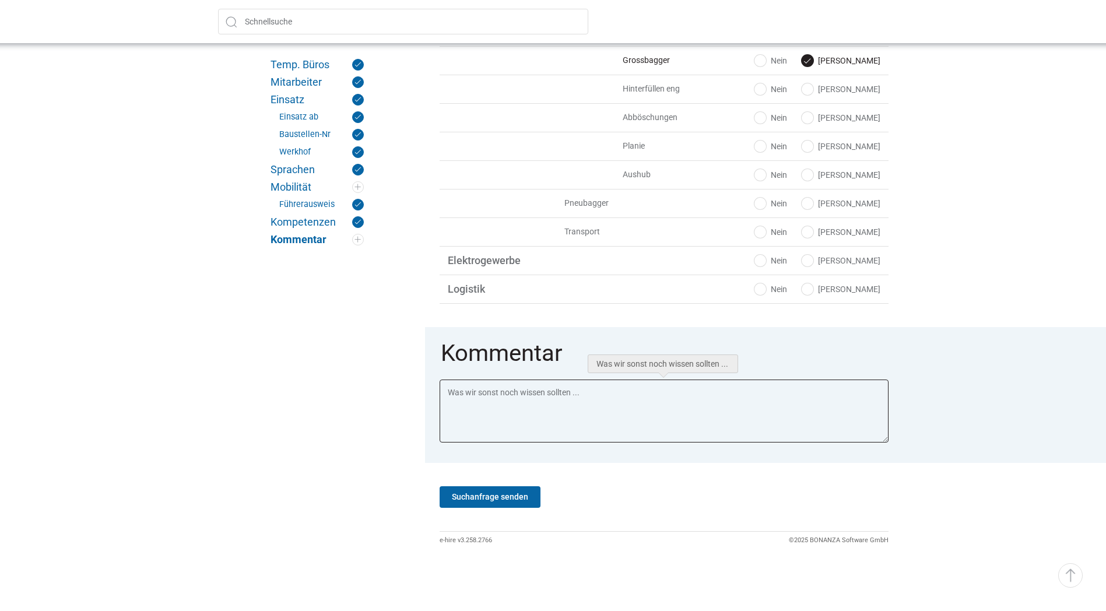
click at [621, 398] on textarea at bounding box center [664, 411] width 449 height 63
click at [447, 391] on textarea "Arbeiten: Installationsplatz koffern. Diese Woche nur für [DATE]. Ev. nächste W…" at bounding box center [664, 411] width 449 height 63
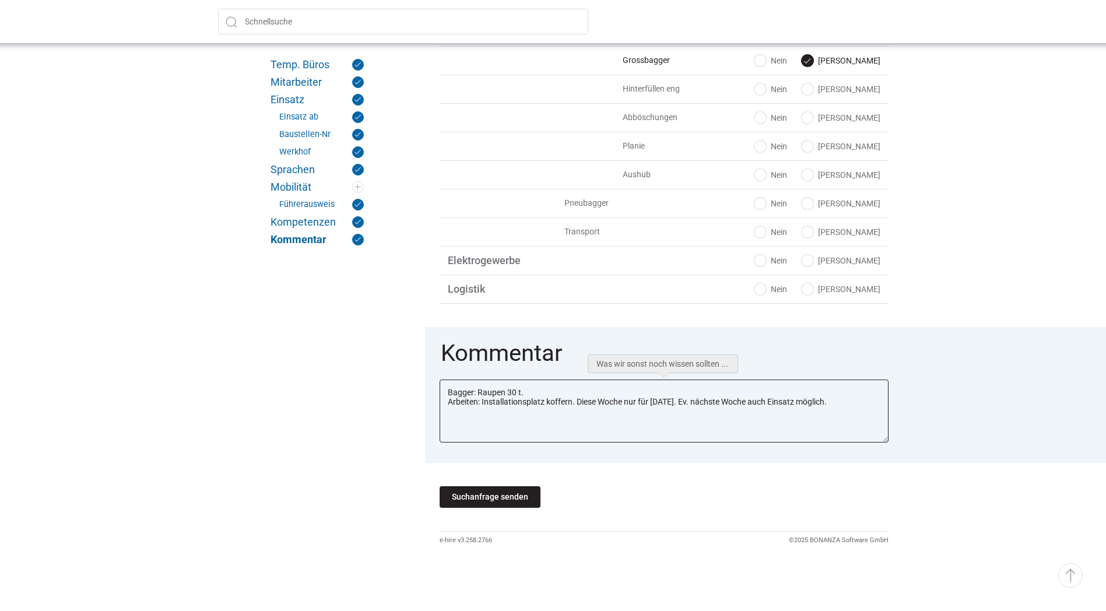
type textarea "Bagger: Raupen 30 t. Arbeiten: Installationsplatz koffern. Diese Woche nur für …"
click at [505, 502] on input "Suchanfrage senden" at bounding box center [490, 497] width 101 height 22
